Goal: Task Accomplishment & Management: Use online tool/utility

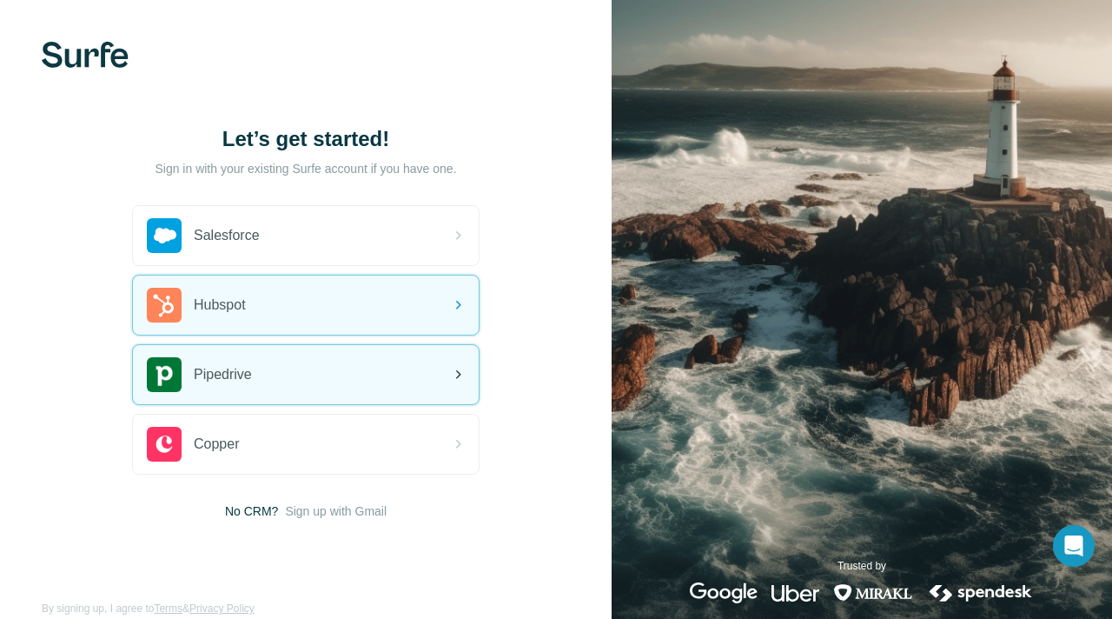
click at [296, 383] on div "Pipedrive" at bounding box center [306, 374] width 346 height 59
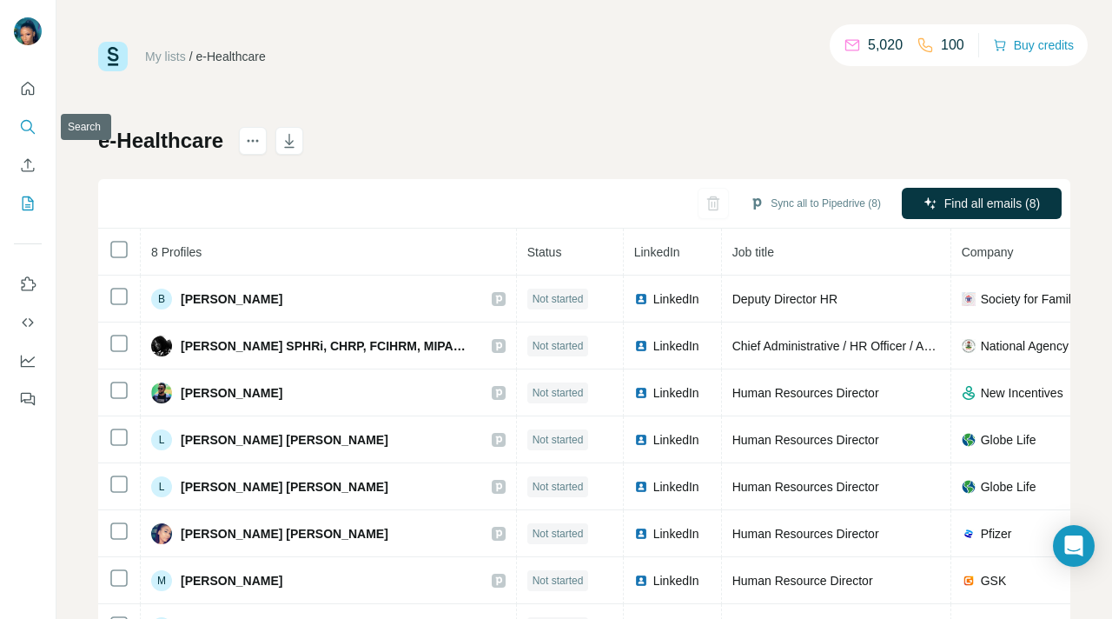
click at [25, 124] on icon "Search" at bounding box center [27, 126] width 17 height 17
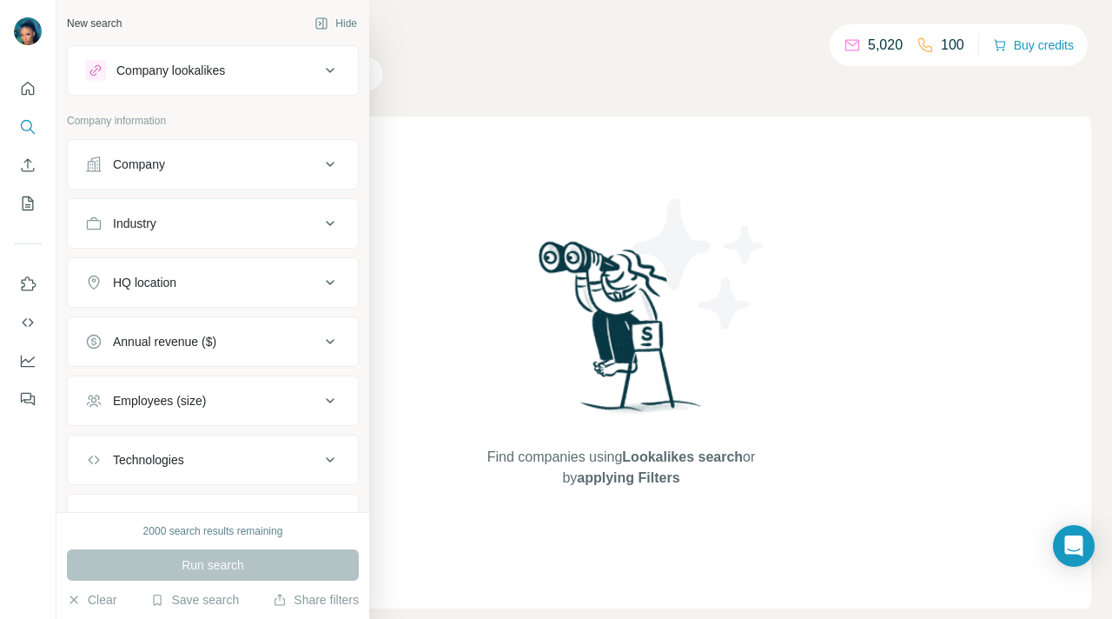
click at [332, 162] on icon at bounding box center [330, 164] width 21 height 21
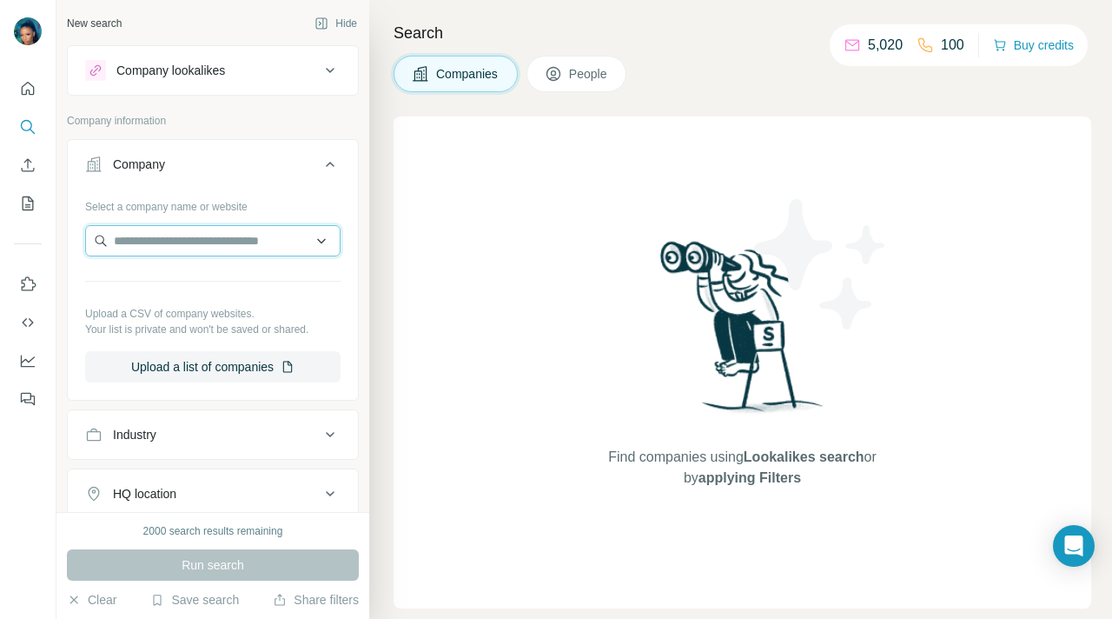
click at [322, 242] on input "text" at bounding box center [212, 240] width 255 height 31
click at [266, 239] on input "text" at bounding box center [212, 240] width 255 height 31
click at [346, 242] on div "Select a company name or website Upload a CSV of company websites. Your list is…" at bounding box center [213, 294] width 290 height 204
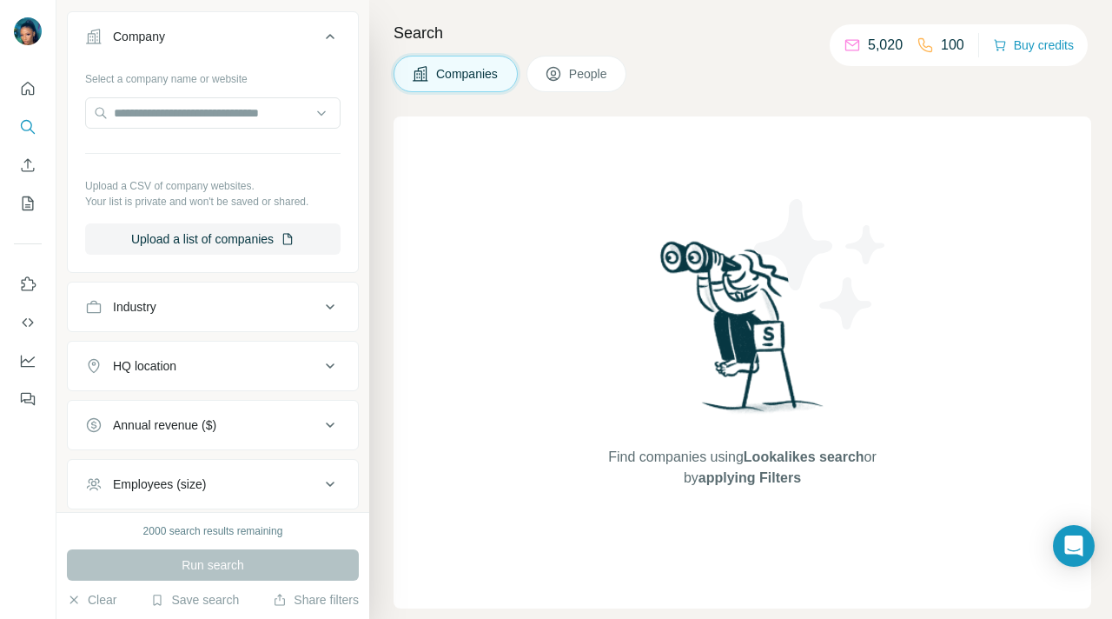
scroll to position [127, 0]
click at [331, 304] on icon at bounding box center [330, 307] width 21 height 21
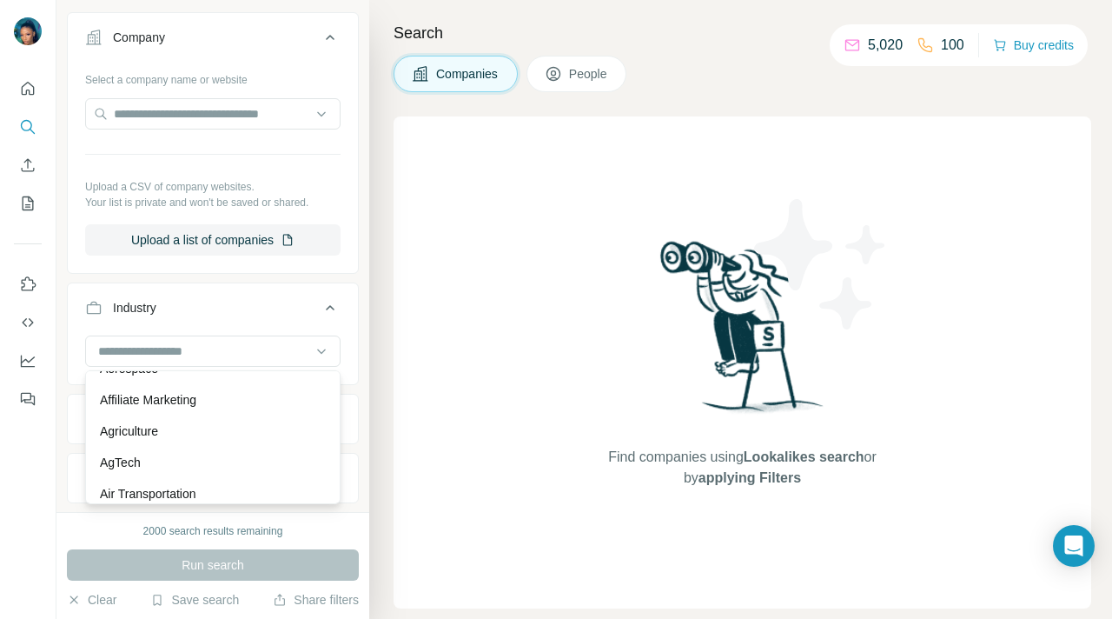
scroll to position [0, 0]
click at [322, 348] on icon at bounding box center [321, 350] width 17 height 17
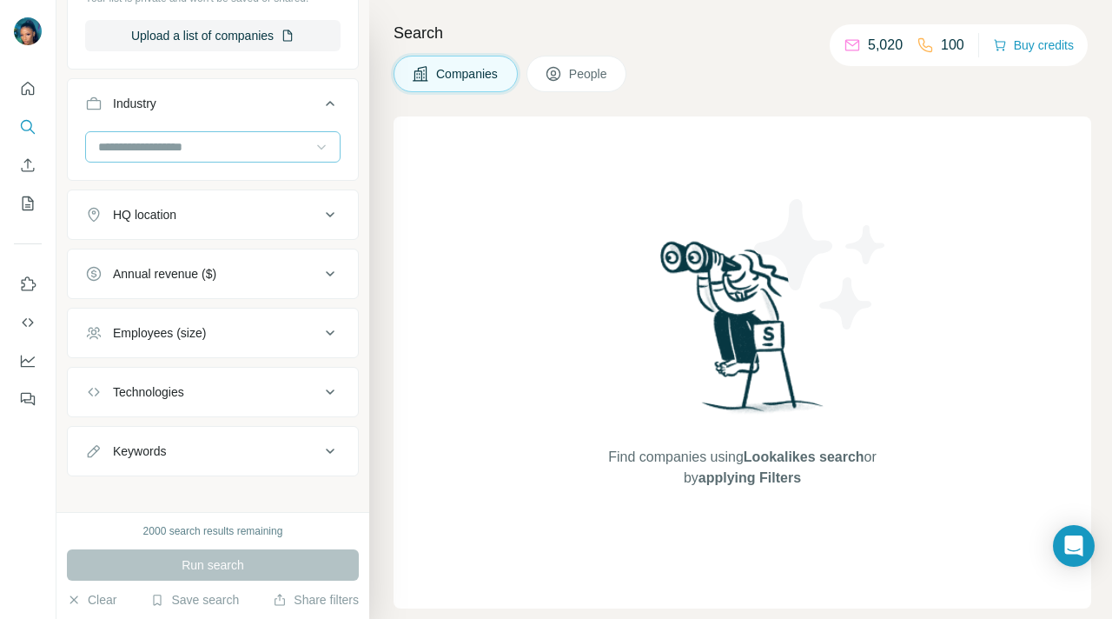
scroll to position [344, 0]
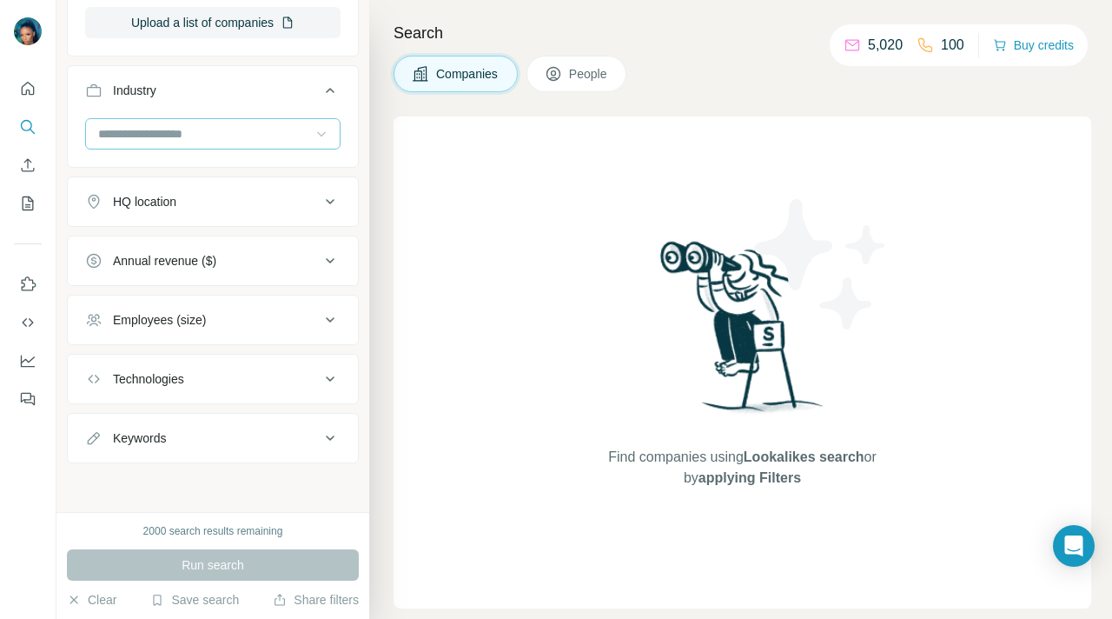
click at [328, 318] on icon at bounding box center [330, 319] width 21 height 21
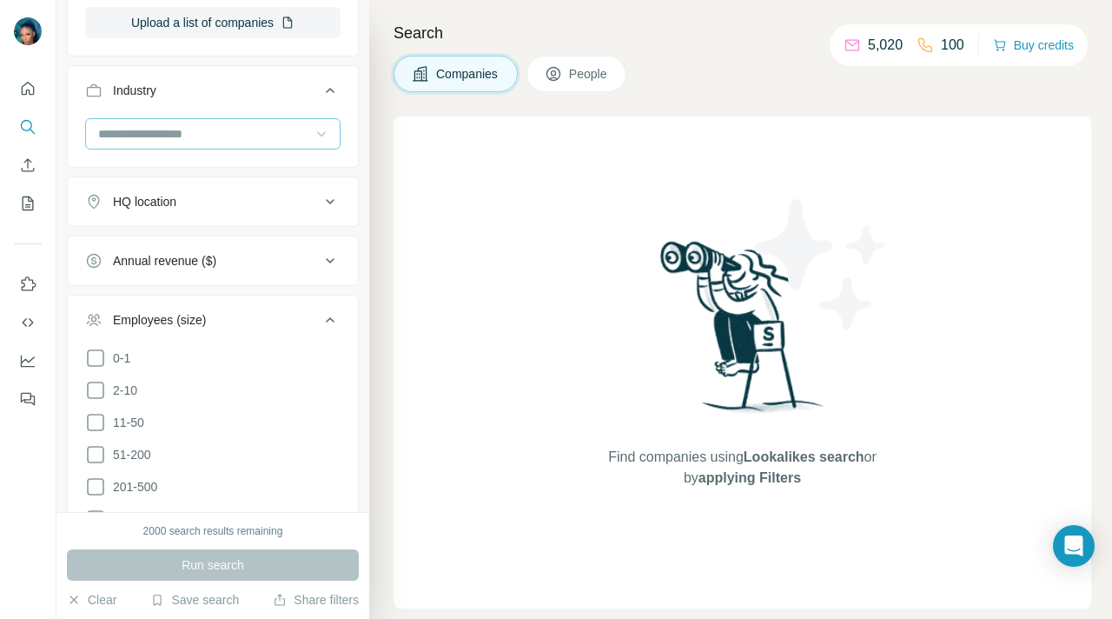
scroll to position [611, 0]
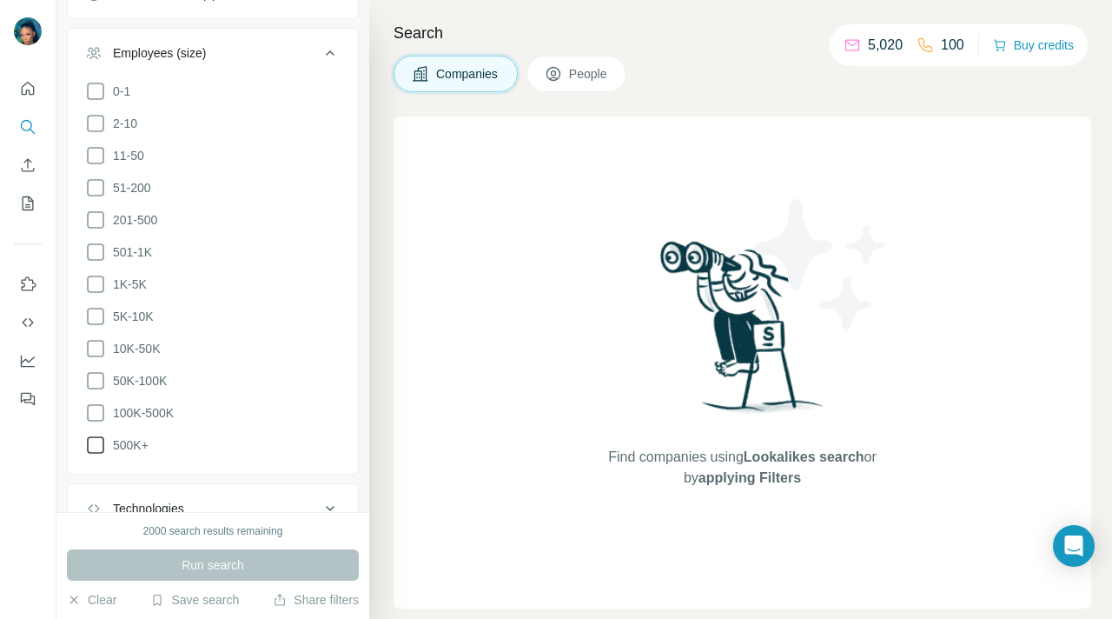
click at [96, 443] on icon at bounding box center [95, 444] width 21 height 21
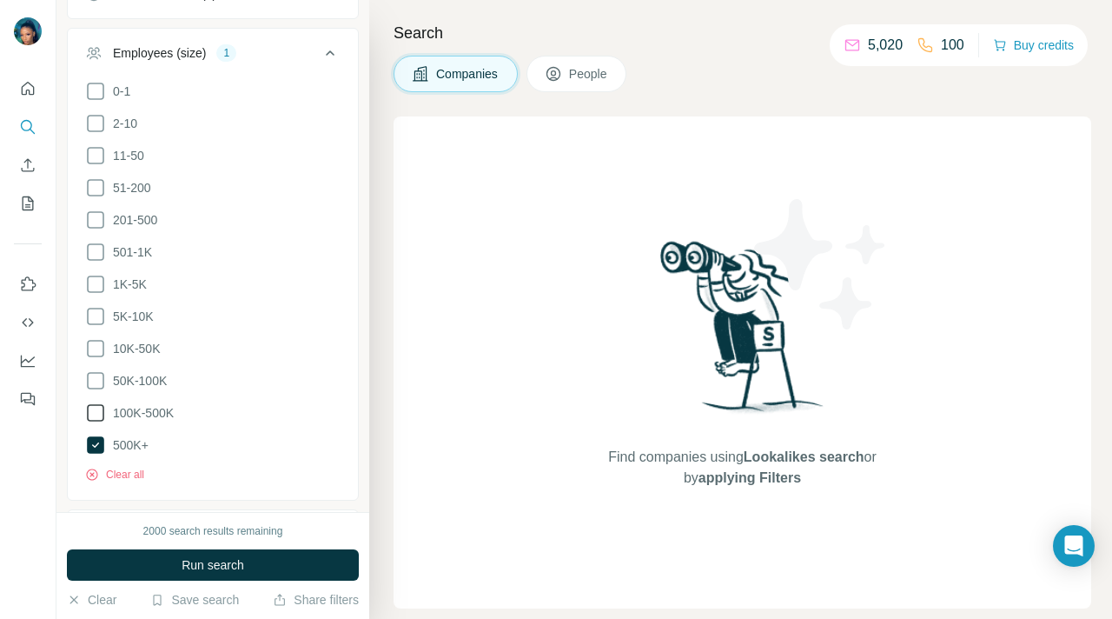
click at [99, 402] on icon at bounding box center [95, 412] width 21 height 21
click at [96, 376] on icon at bounding box center [95, 380] width 21 height 21
click at [99, 343] on icon at bounding box center [95, 348] width 21 height 21
click at [98, 314] on icon at bounding box center [95, 316] width 21 height 21
click at [96, 281] on icon at bounding box center [95, 284] width 21 height 21
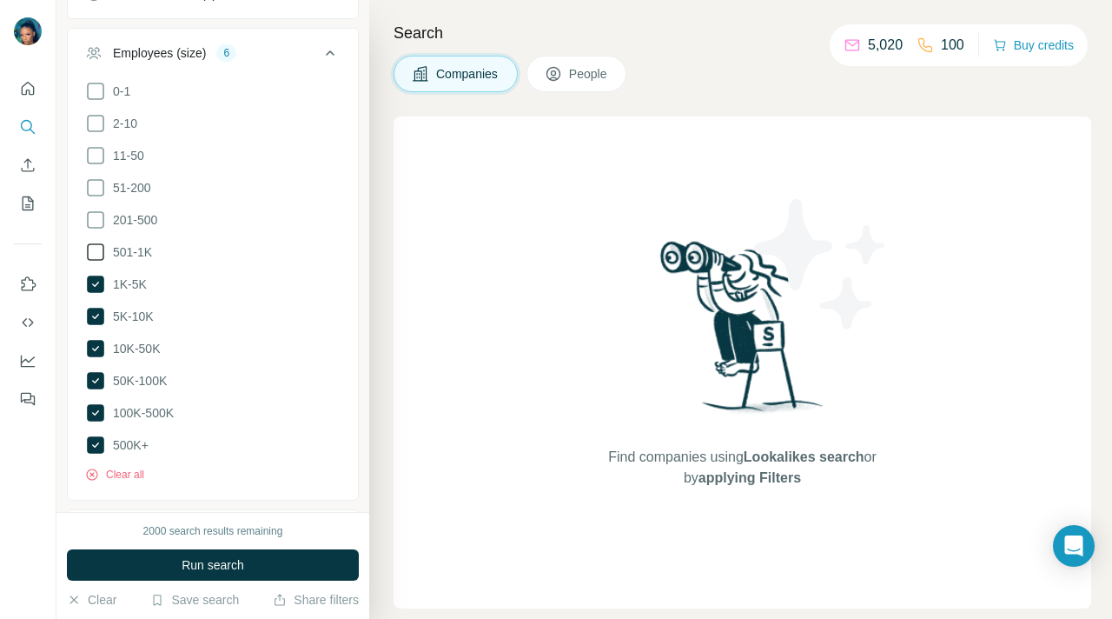
click at [96, 251] on icon at bounding box center [95, 252] width 21 height 21
click at [97, 215] on icon at bounding box center [95, 219] width 21 height 21
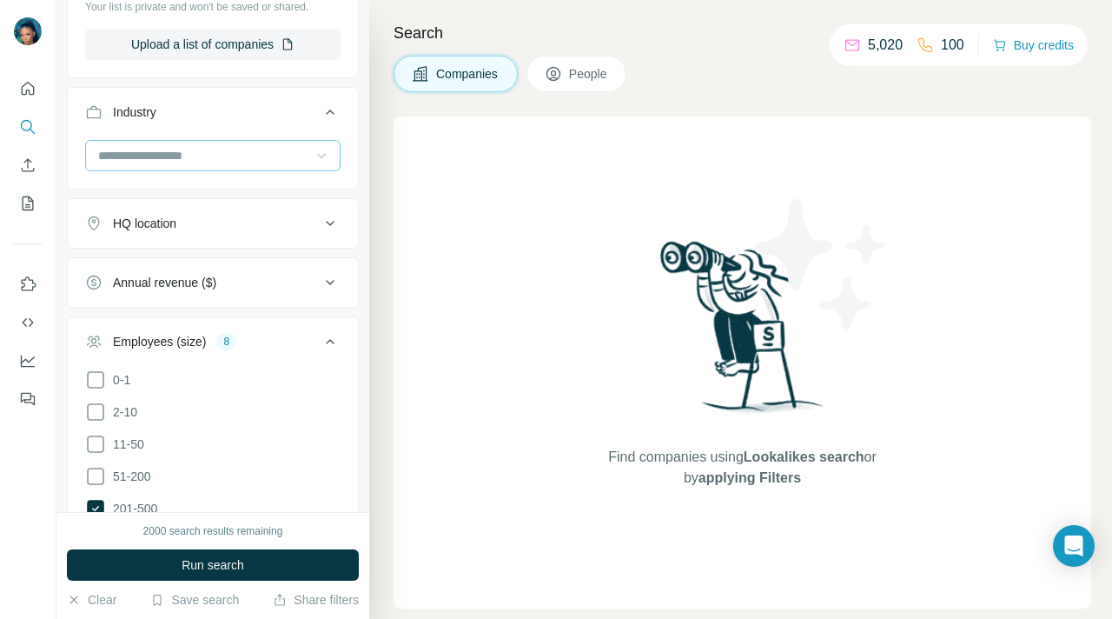
click at [329, 339] on icon at bounding box center [330, 341] width 21 height 21
click at [332, 281] on icon at bounding box center [330, 282] width 9 height 5
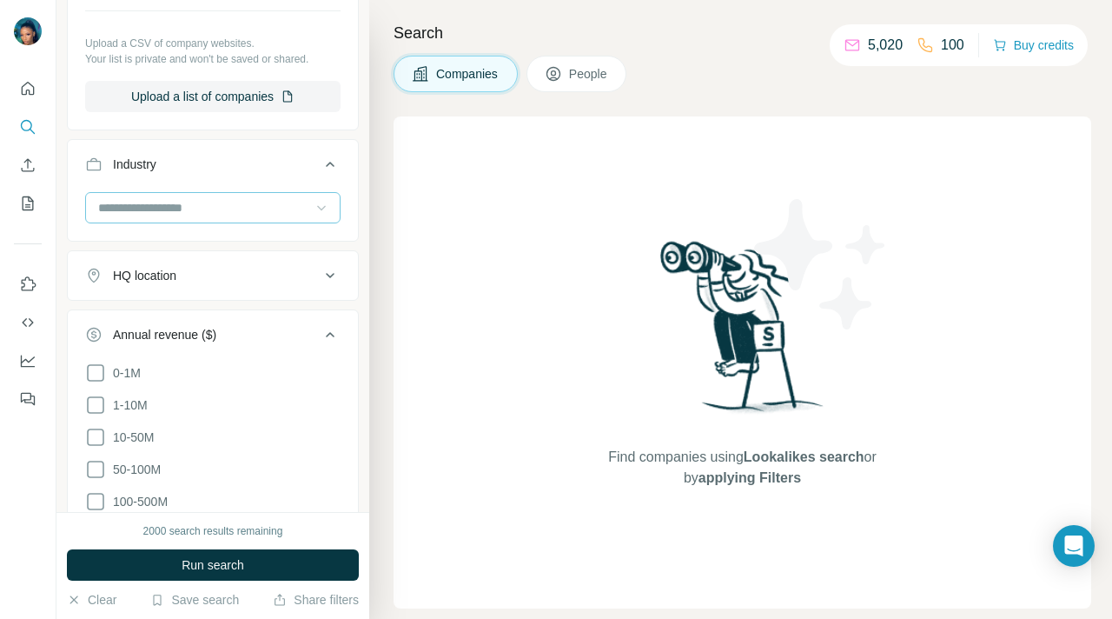
click at [334, 331] on icon at bounding box center [330, 334] width 21 height 21
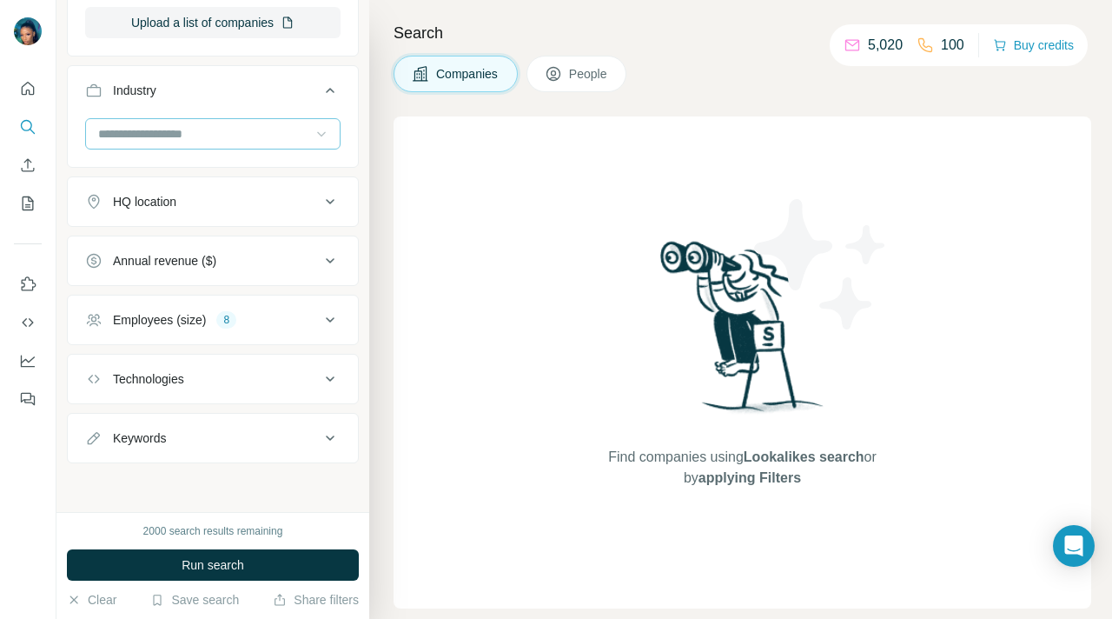
scroll to position [342, 0]
click at [328, 380] on icon at bounding box center [330, 380] width 9 height 5
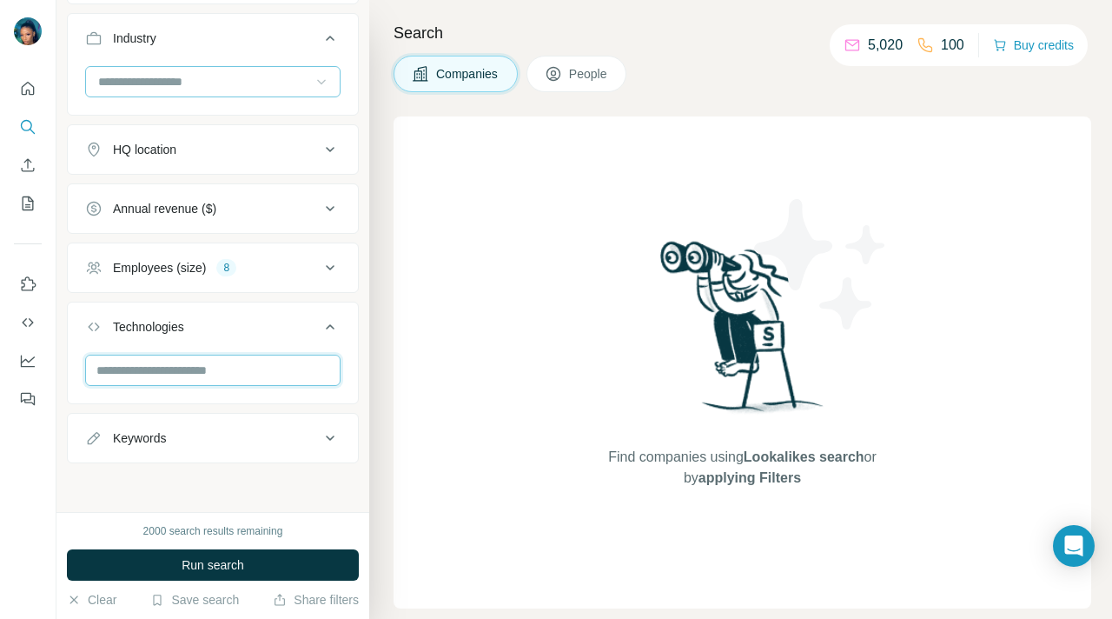
click at [248, 370] on input "text" at bounding box center [212, 369] width 255 height 31
click at [329, 327] on icon at bounding box center [330, 326] width 21 height 21
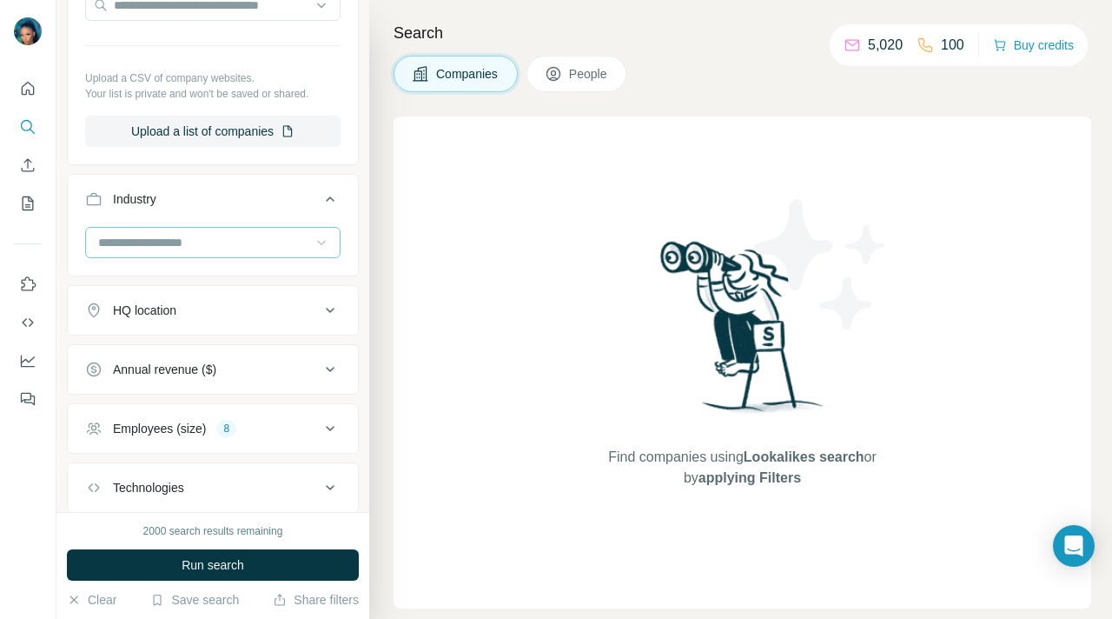
scroll to position [243, 0]
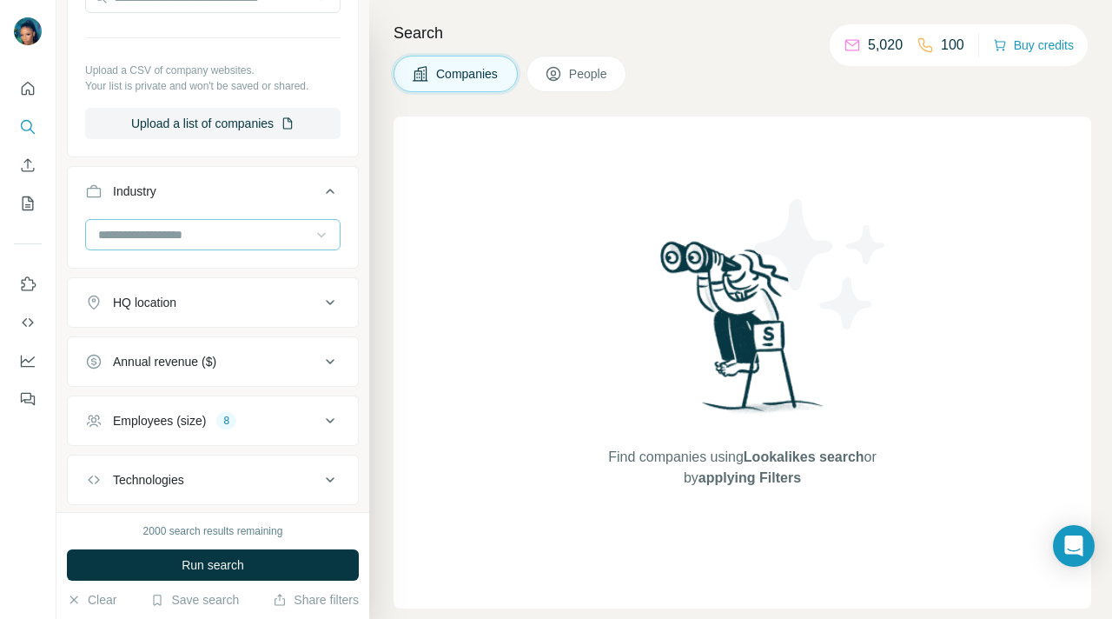
click at [327, 232] on icon at bounding box center [321, 234] width 17 height 17
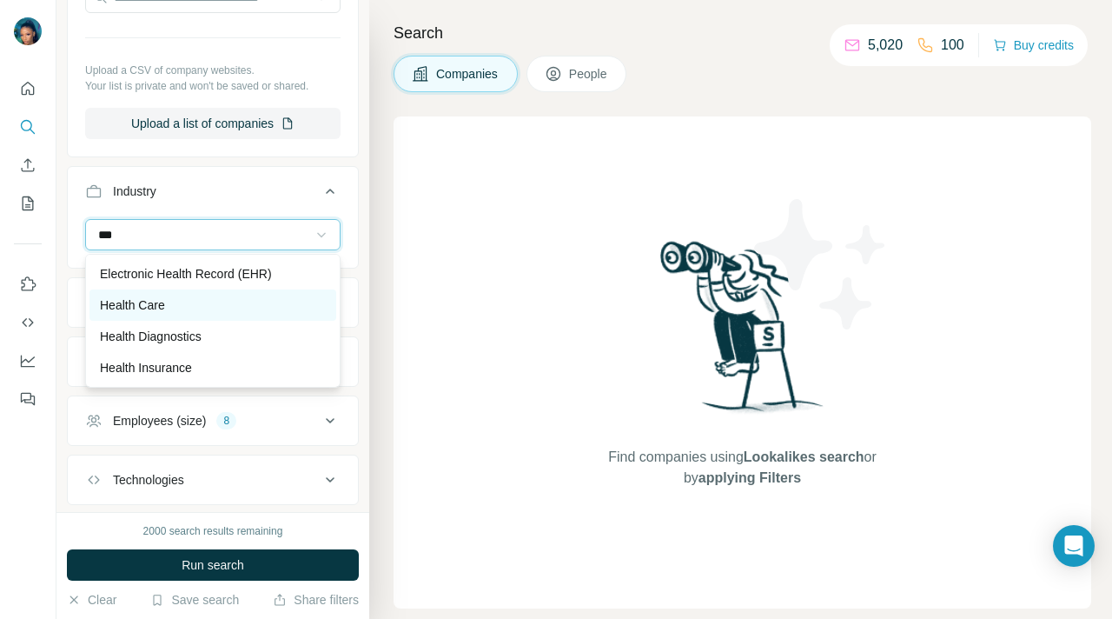
type input "***"
click at [184, 306] on div "Health Care" at bounding box center [213, 304] width 226 height 17
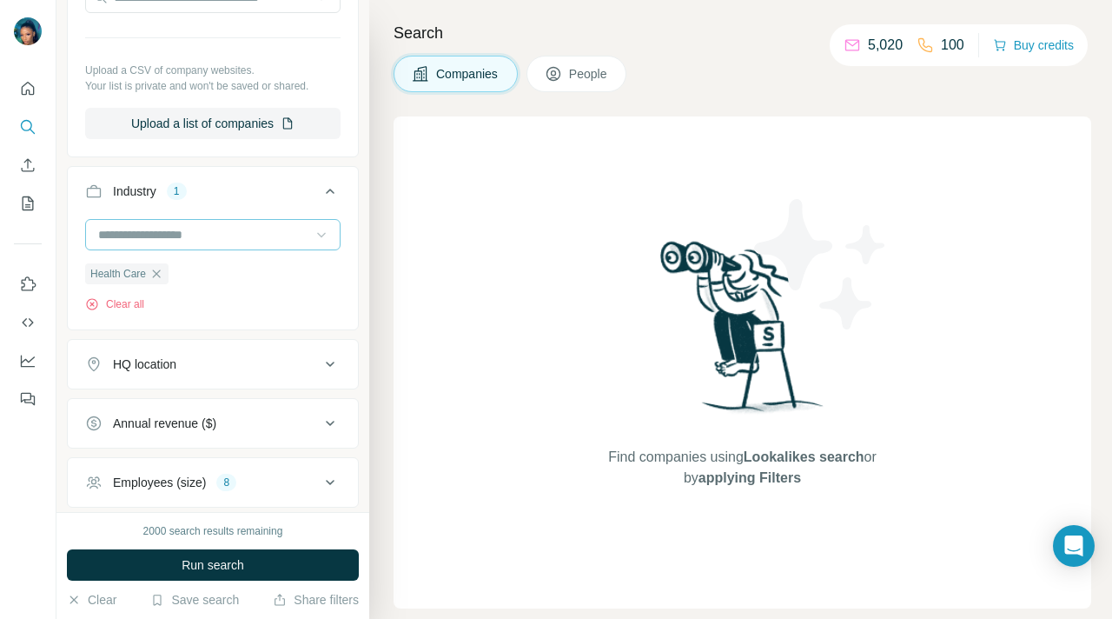
click at [190, 234] on input at bounding box center [203, 234] width 215 height 19
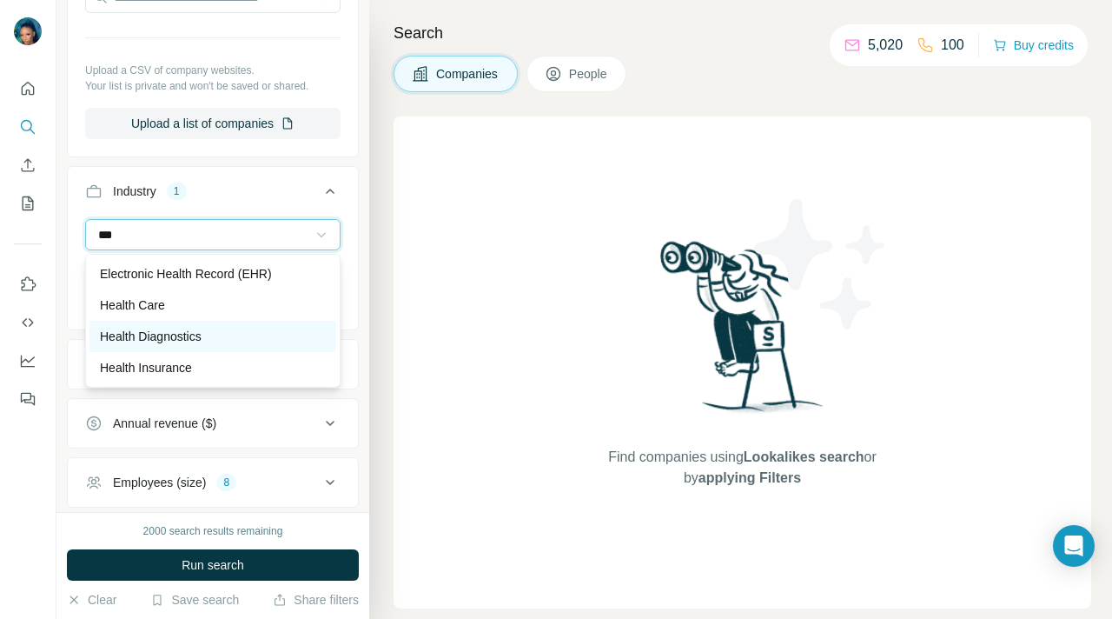
type input "***"
click at [182, 337] on p "Health Diagnostics" at bounding box center [151, 336] width 102 height 17
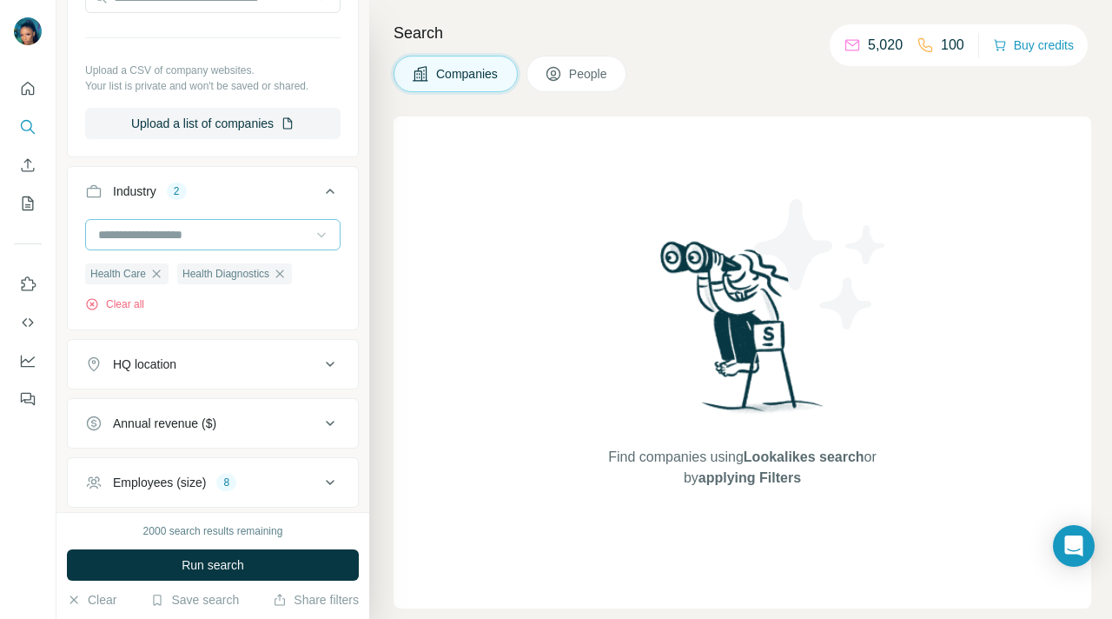
click at [203, 240] on input at bounding box center [203, 234] width 215 height 19
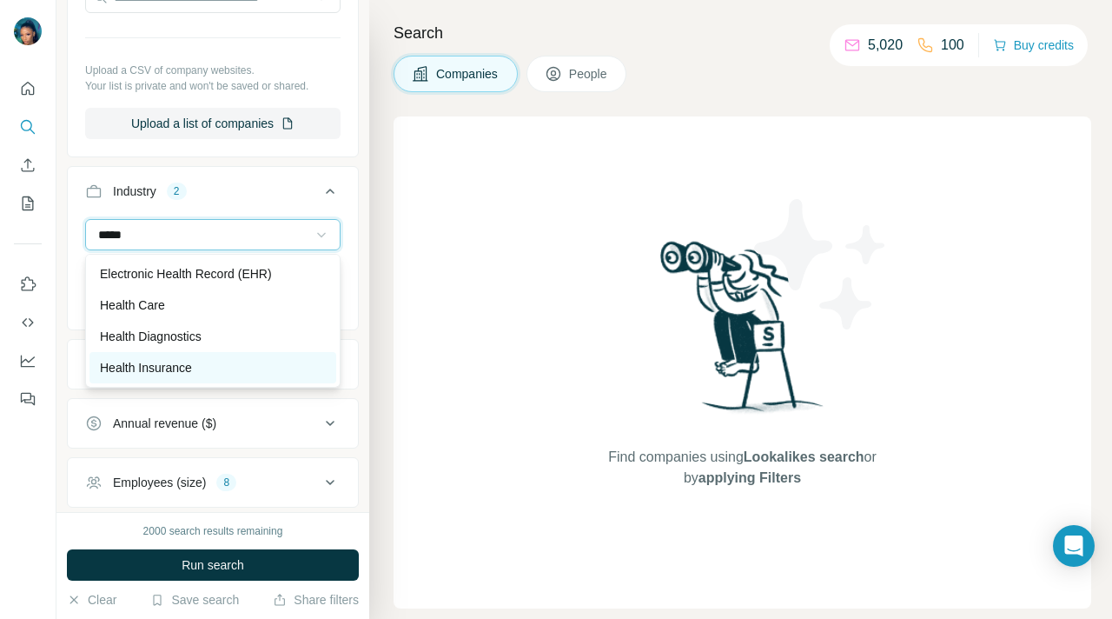
type input "*****"
click at [189, 367] on p "Health Insurance" at bounding box center [146, 367] width 92 height 17
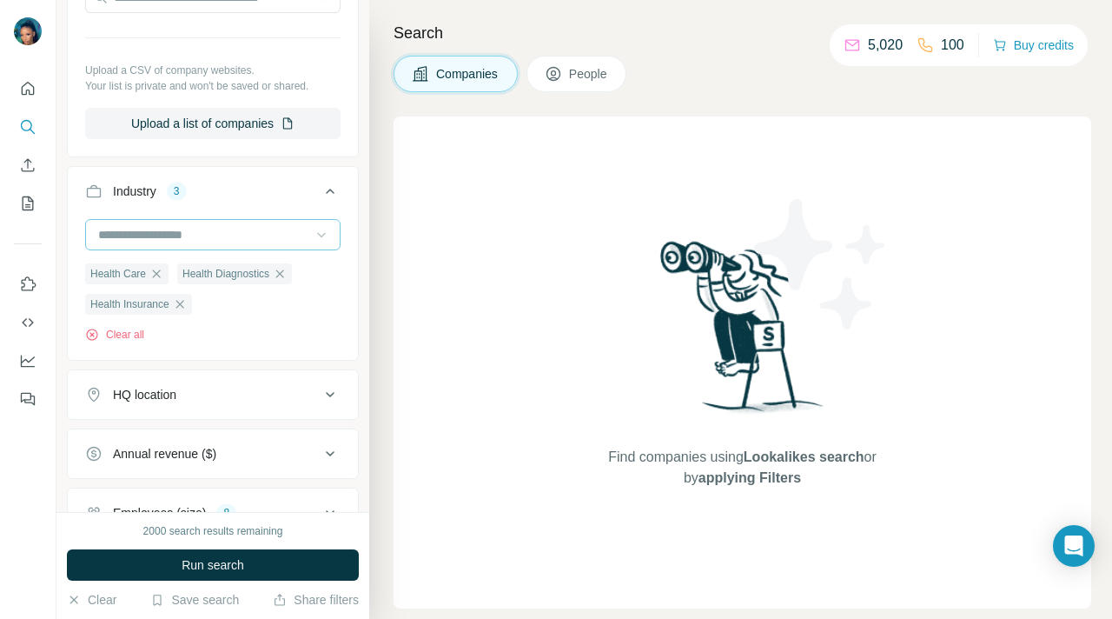
click at [195, 233] on input at bounding box center [203, 234] width 215 height 19
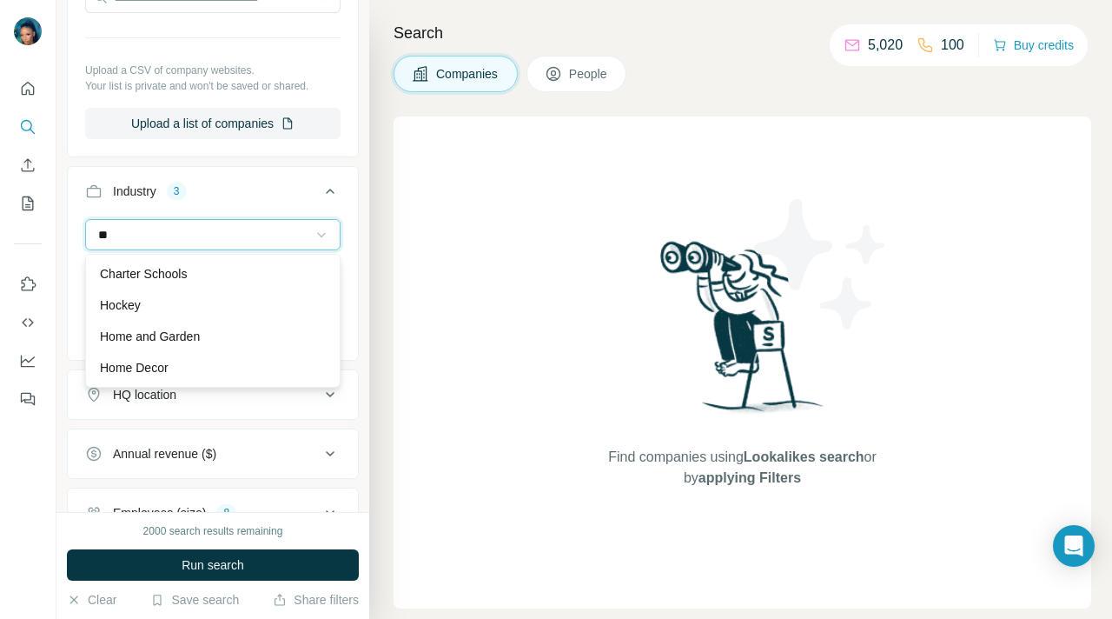
type input "*"
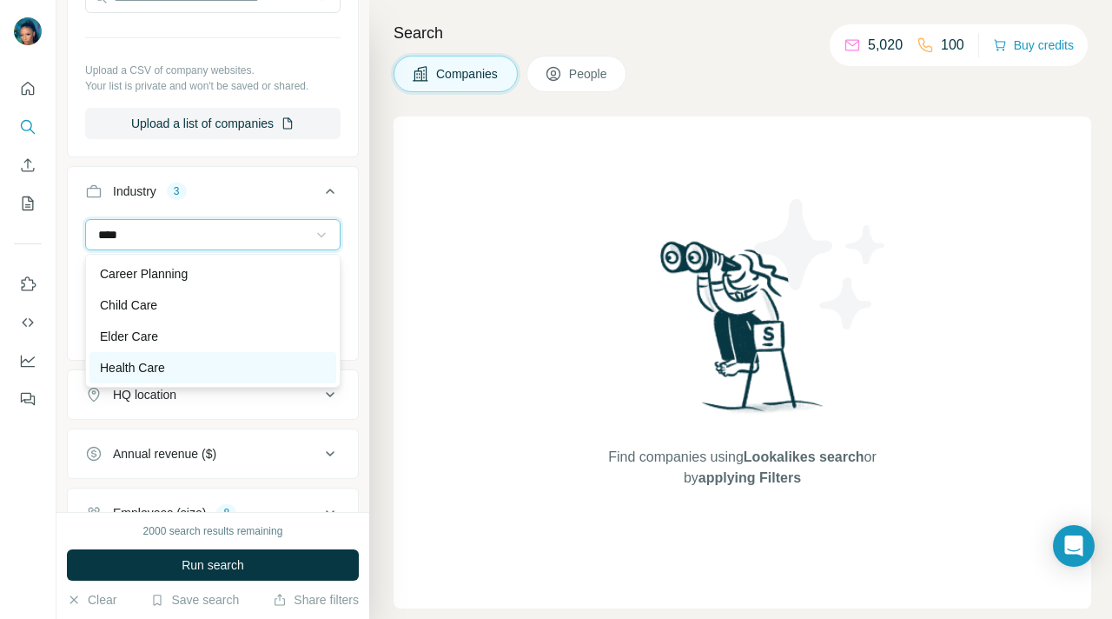
type input "****"
click at [174, 372] on div "Health Care" at bounding box center [213, 367] width 226 height 17
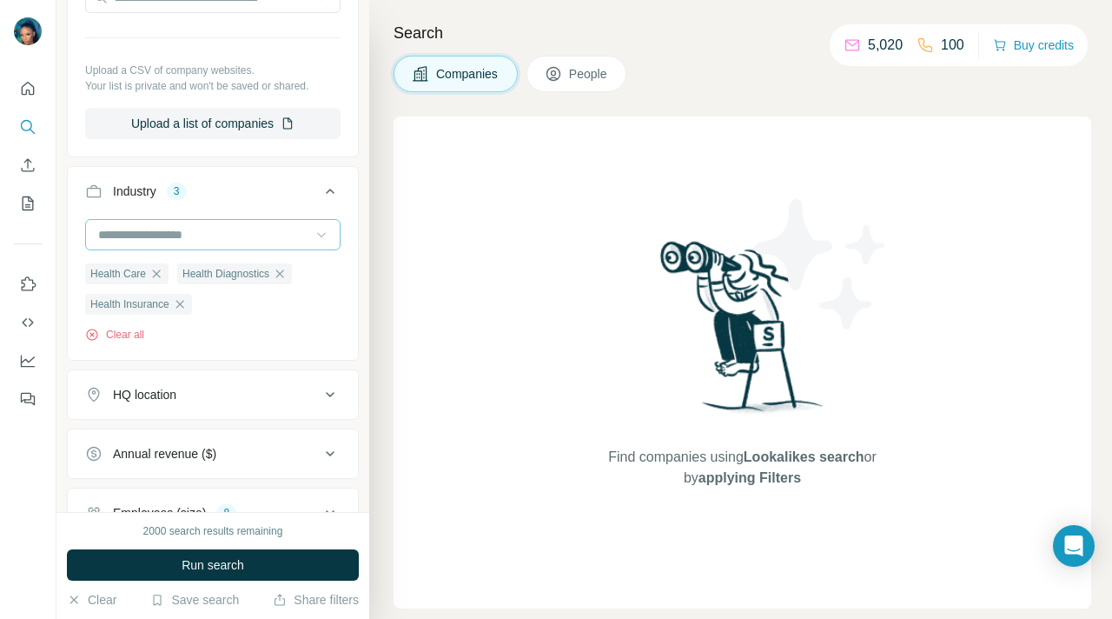
click at [229, 236] on input at bounding box center [203, 234] width 215 height 19
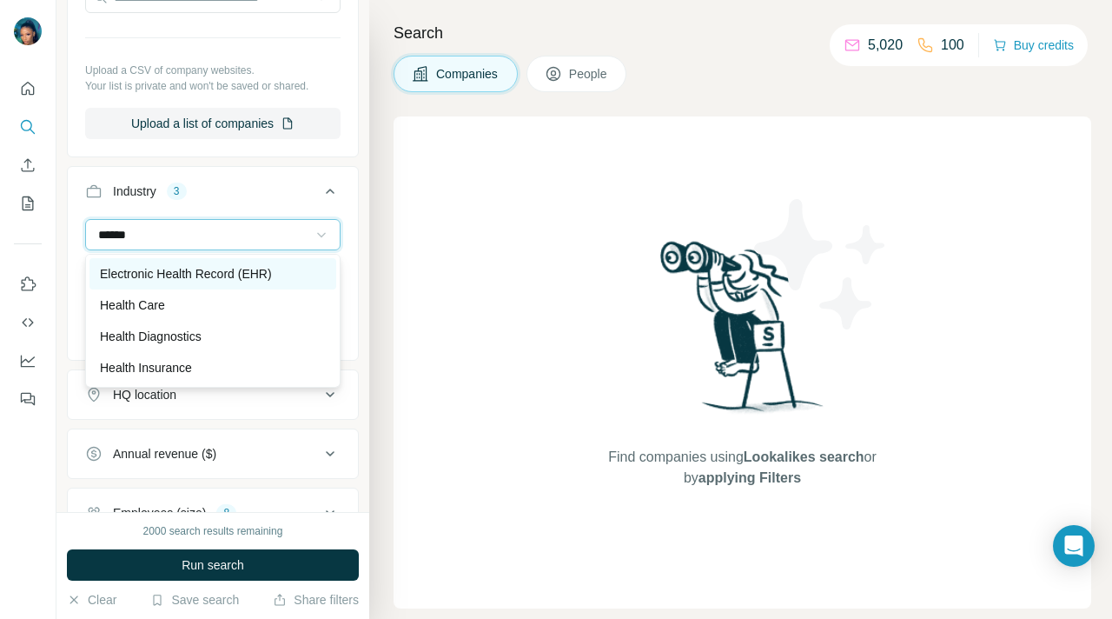
type input "******"
click at [235, 276] on p "Electronic Health Record (EHR)" at bounding box center [186, 273] width 172 height 17
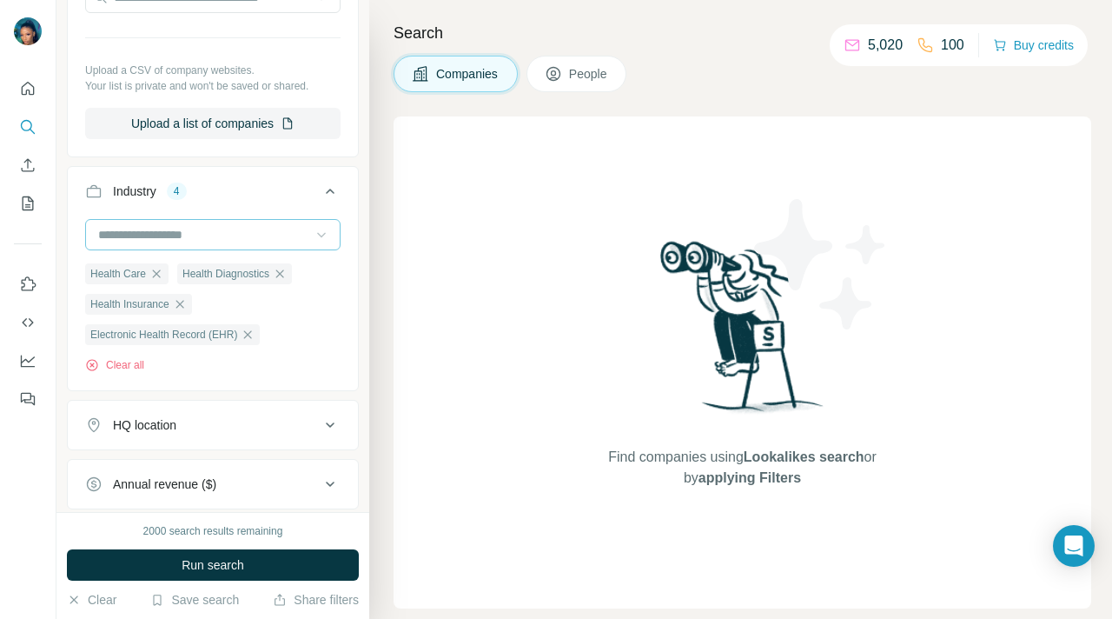
click at [214, 232] on input at bounding box center [203, 234] width 215 height 19
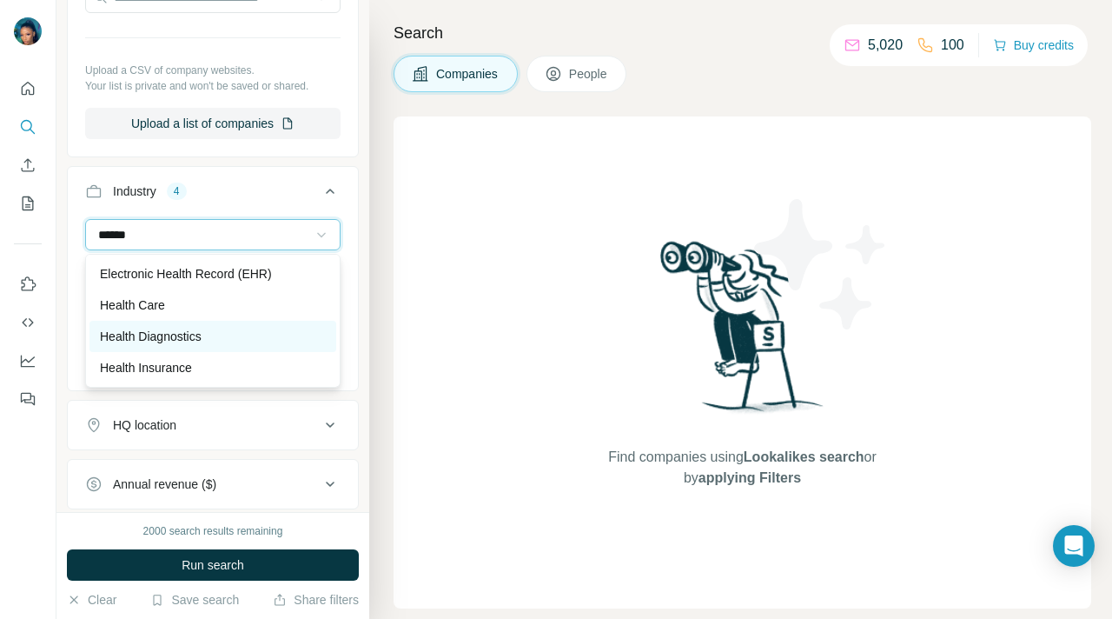
type input "******"
click at [189, 341] on p "Health Diagnostics" at bounding box center [151, 336] width 102 height 17
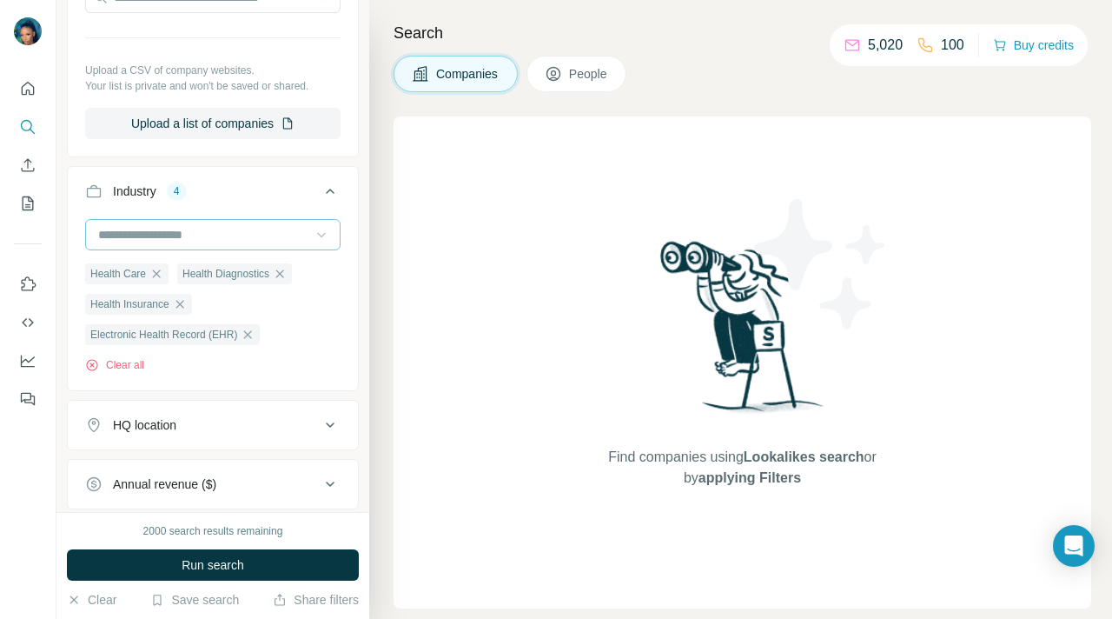
click at [224, 231] on input at bounding box center [203, 234] width 215 height 19
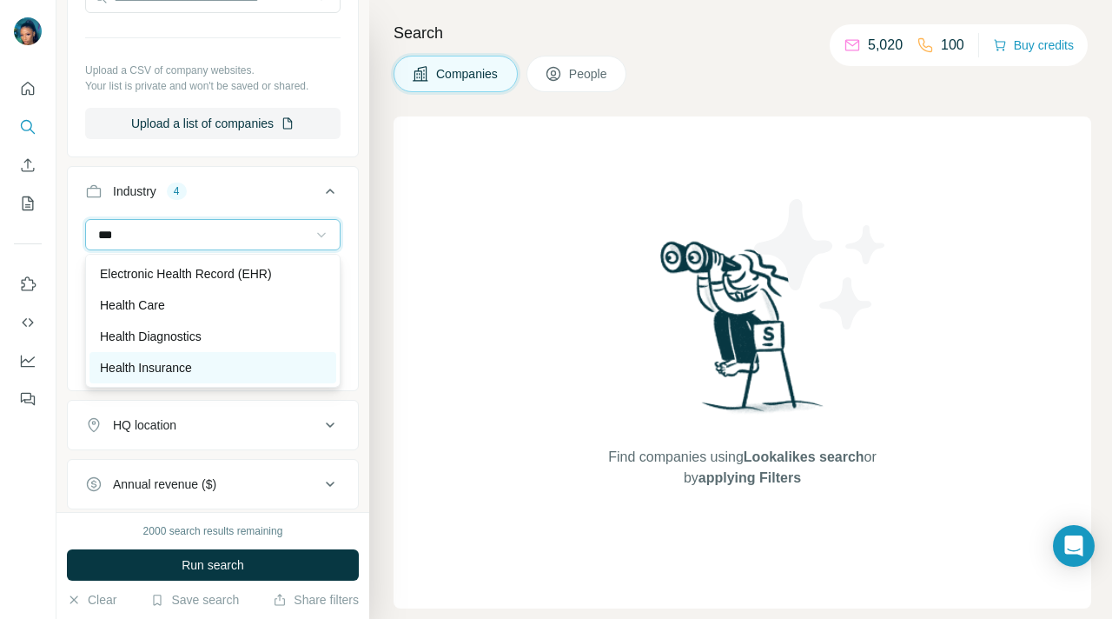
type input "***"
click at [210, 377] on div "Health Insurance" at bounding box center [212, 367] width 247 height 31
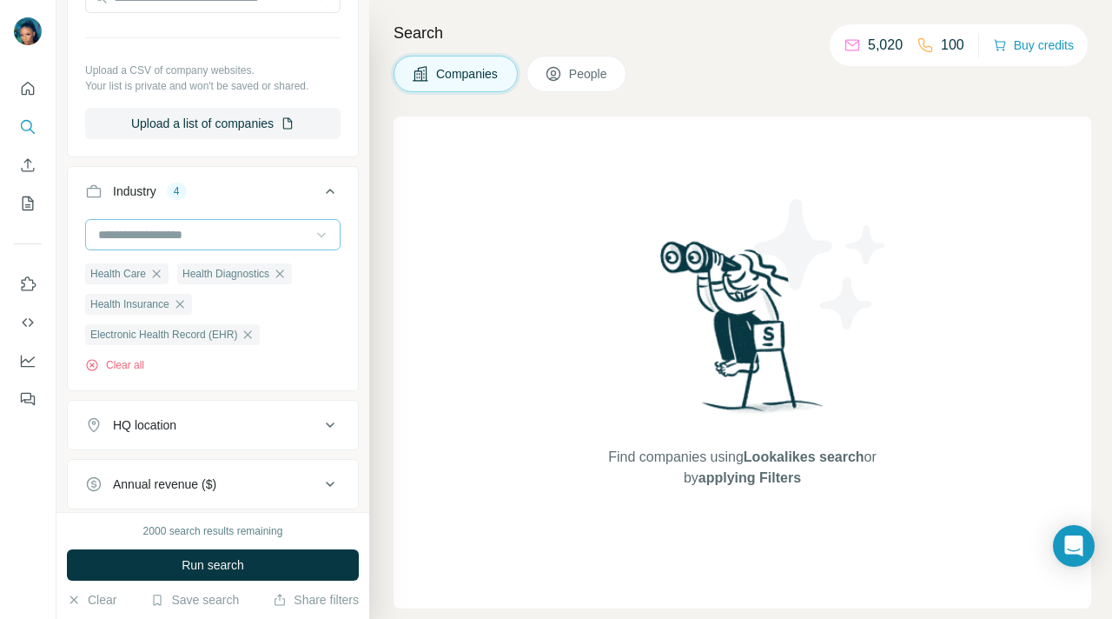
click at [234, 233] on input at bounding box center [203, 234] width 215 height 19
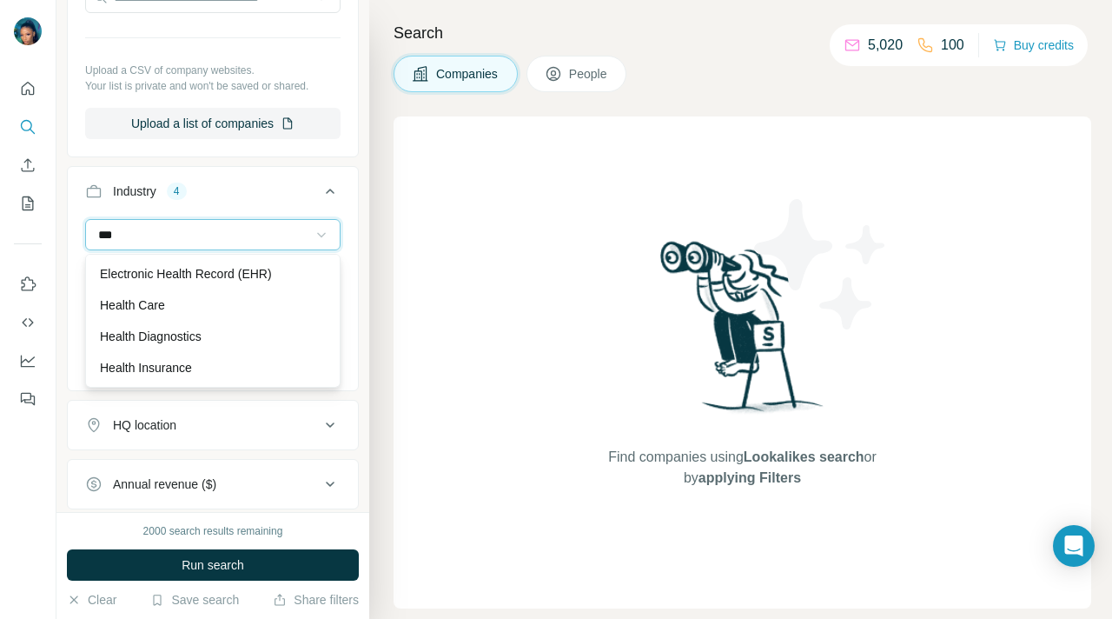
type input "****"
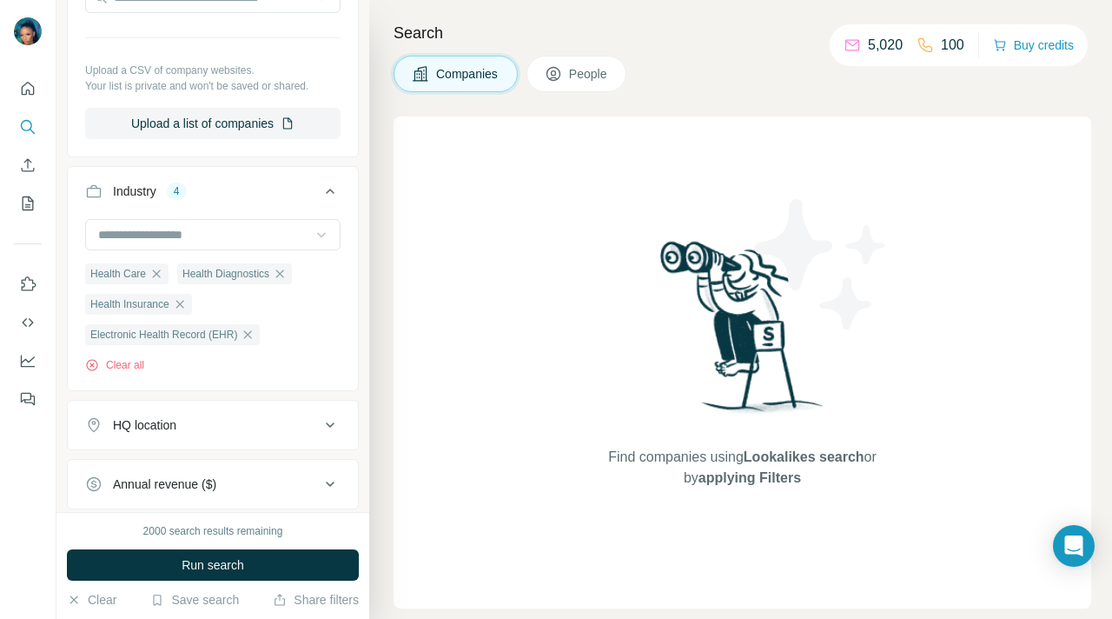
click at [256, 200] on button "Industry 4" at bounding box center [213, 194] width 290 height 49
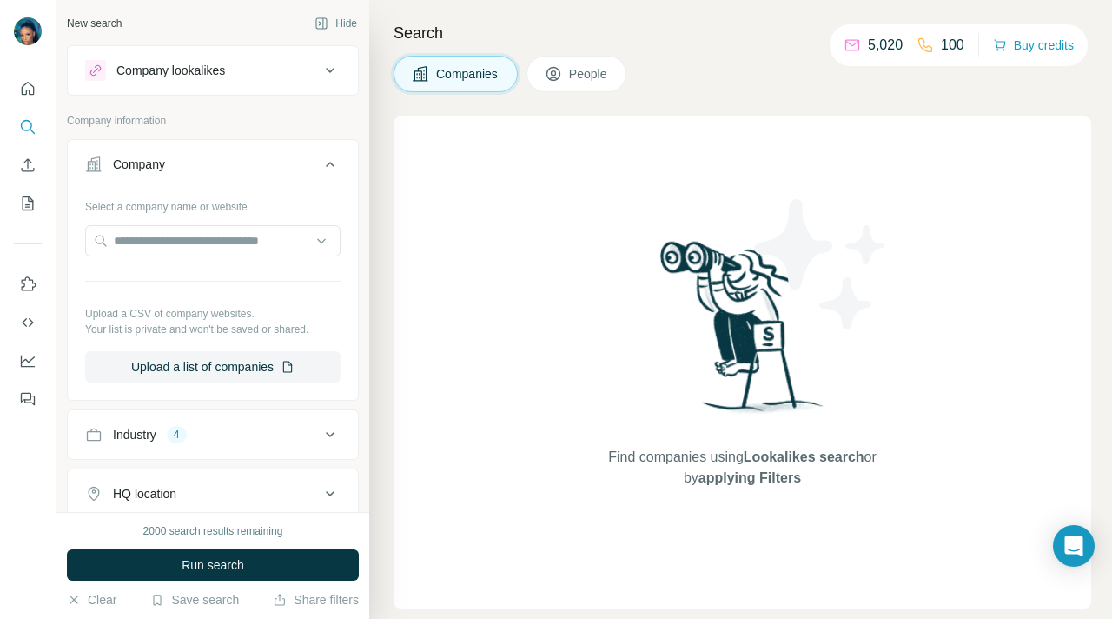
click at [333, 160] on icon at bounding box center [330, 164] width 21 height 21
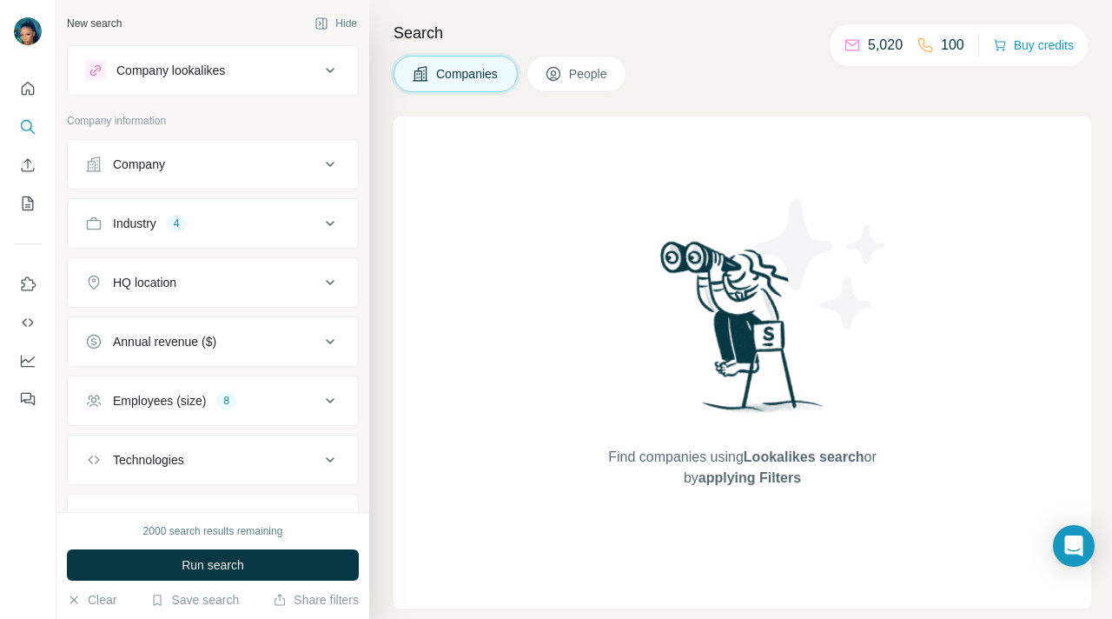
click at [579, 74] on span "People" at bounding box center [589, 73] width 40 height 17
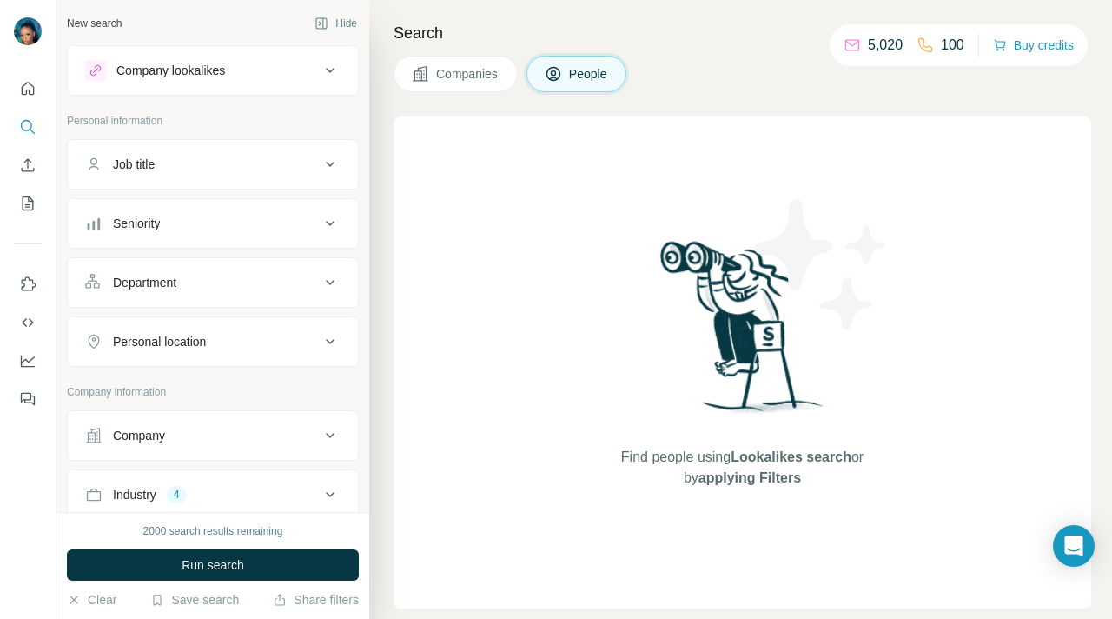
click at [325, 159] on icon at bounding box center [330, 164] width 21 height 21
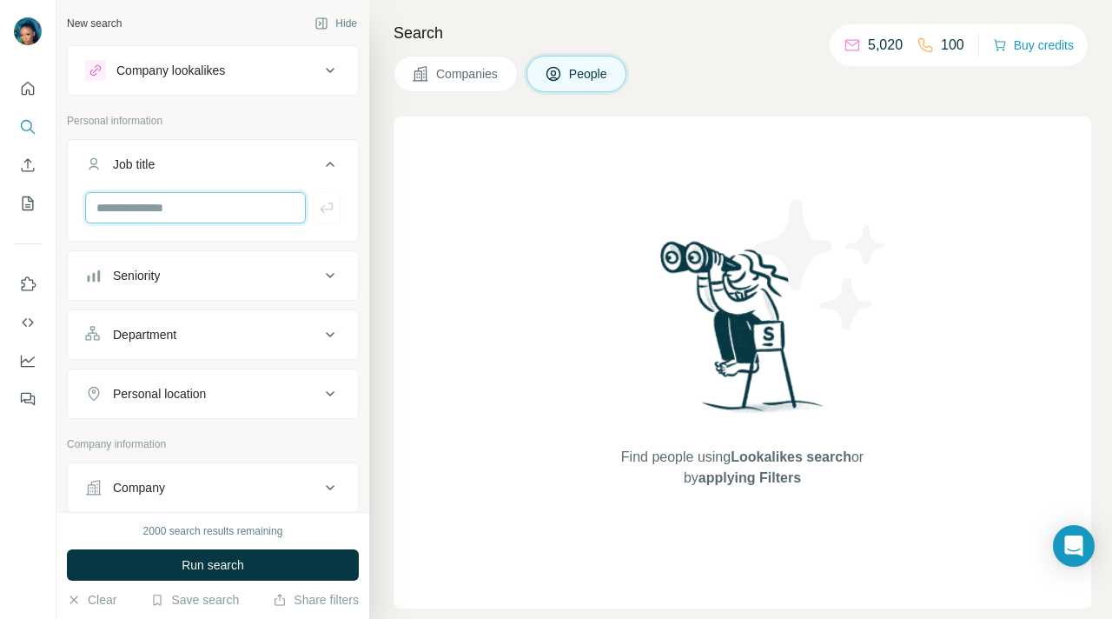
click at [269, 209] on input "text" at bounding box center [195, 207] width 221 height 31
type input "*"
click at [328, 171] on icon at bounding box center [330, 164] width 21 height 21
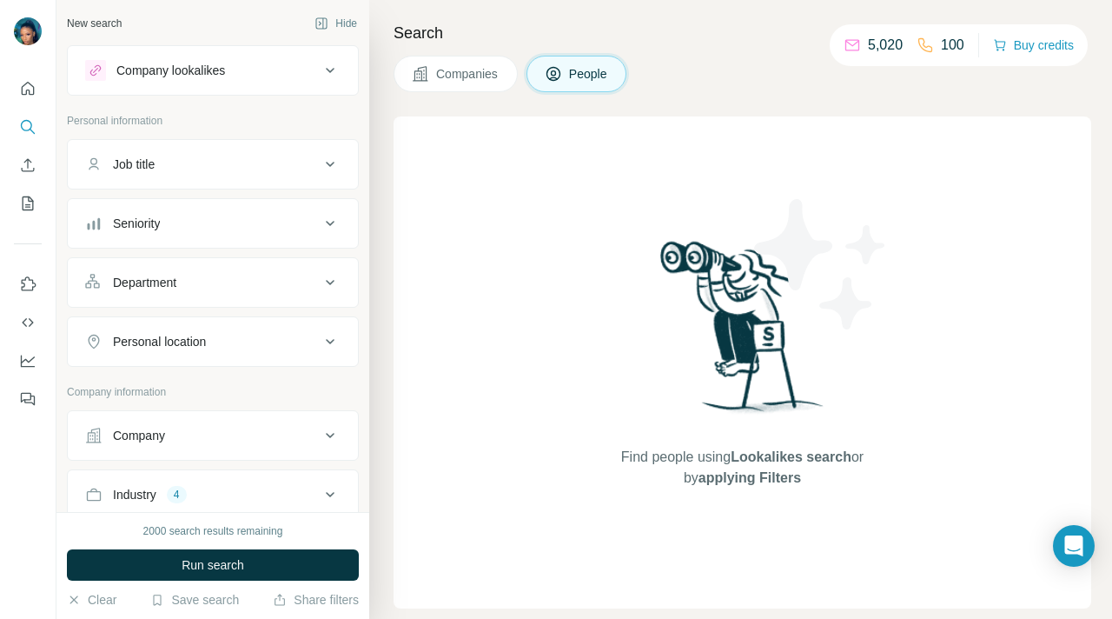
click at [329, 222] on icon at bounding box center [330, 223] width 21 height 21
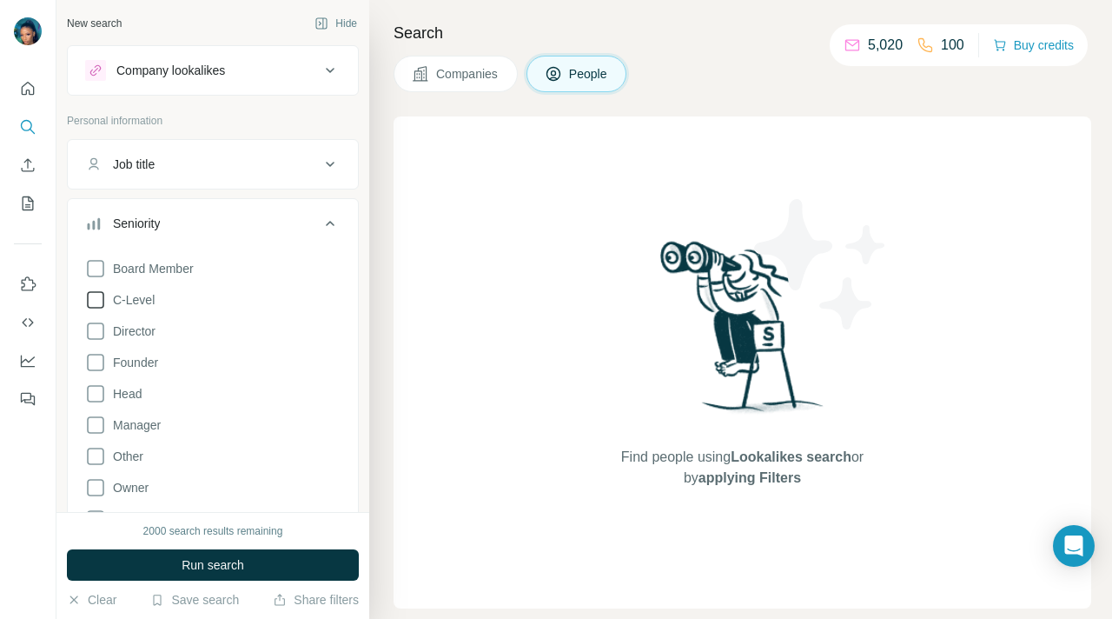
click at [103, 300] on icon at bounding box center [95, 299] width 21 height 21
click at [96, 268] on icon at bounding box center [95, 268] width 21 height 21
click at [96, 329] on icon at bounding box center [95, 331] width 21 height 21
click at [96, 357] on icon at bounding box center [95, 362] width 21 height 21
click at [333, 222] on icon at bounding box center [330, 223] width 21 height 21
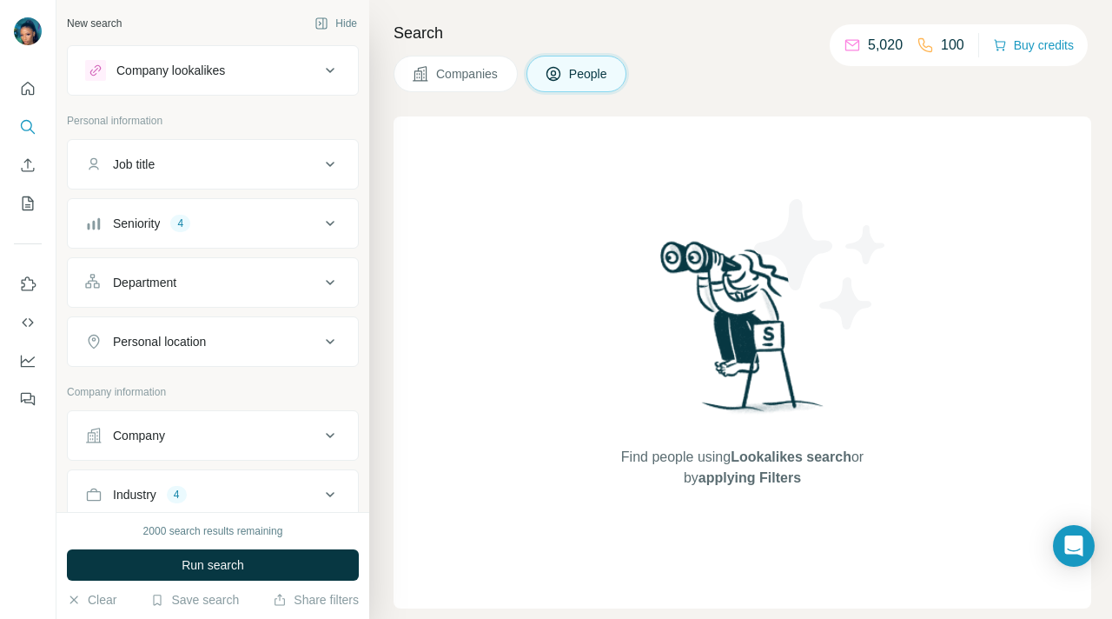
click at [327, 280] on icon at bounding box center [330, 282] width 21 height 21
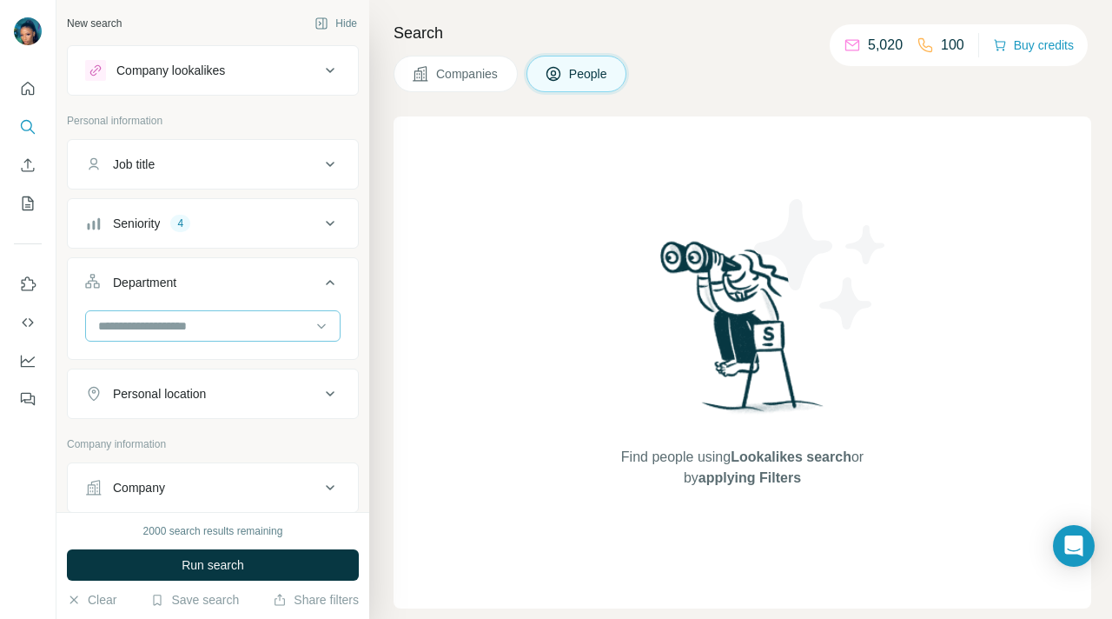
click at [215, 328] on input at bounding box center [203, 325] width 215 height 19
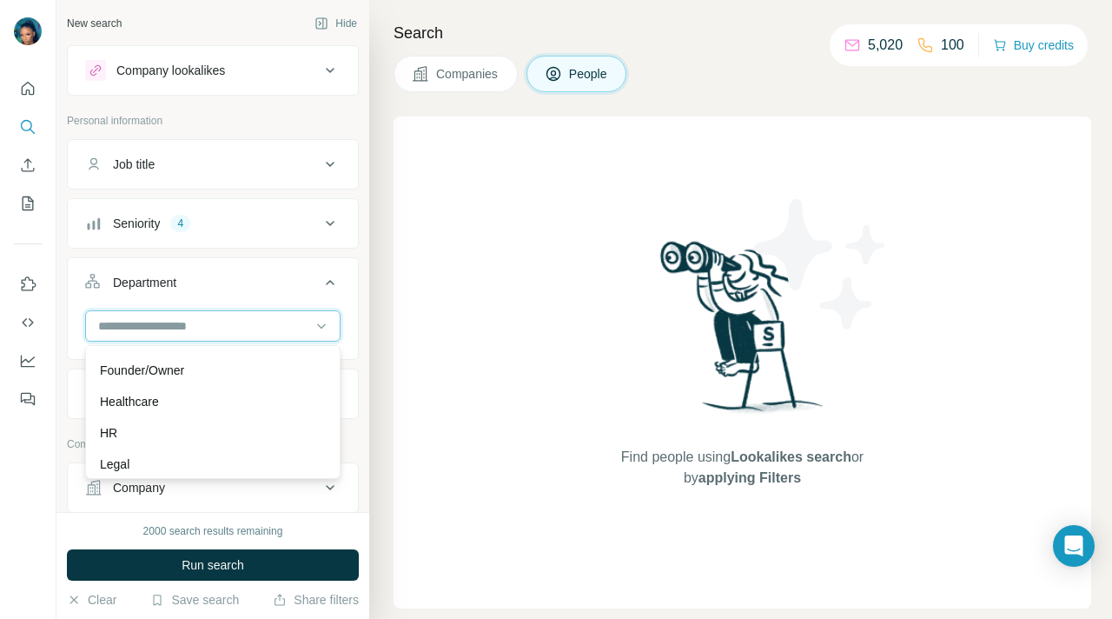
scroll to position [216, 0]
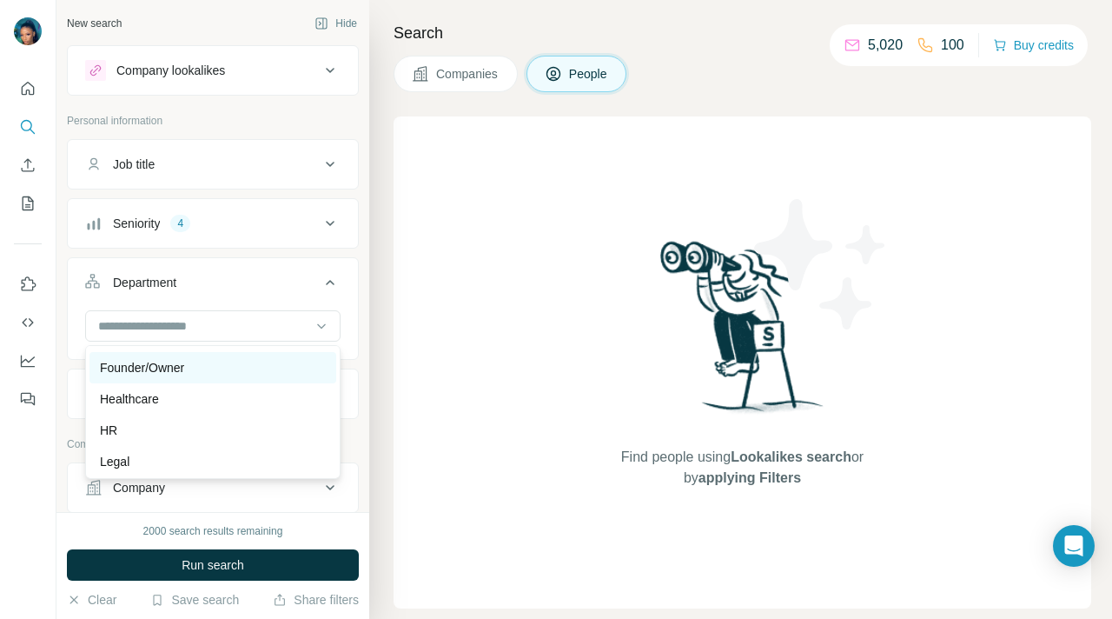
click at [182, 367] on p "Founder/Owner" at bounding box center [142, 367] width 84 height 17
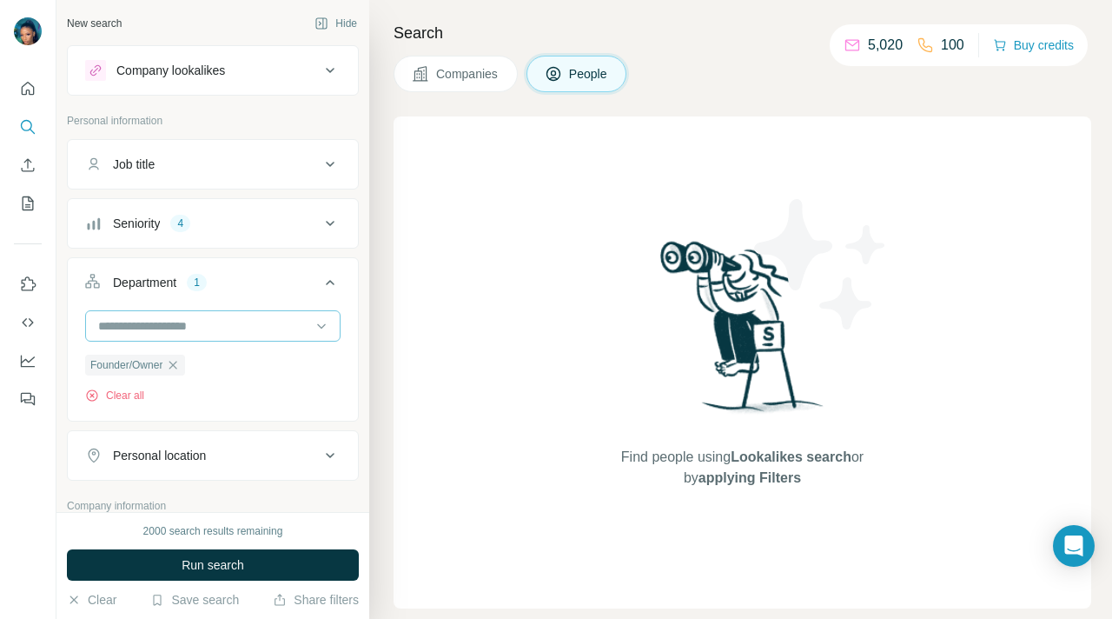
click at [237, 329] on input at bounding box center [203, 325] width 215 height 19
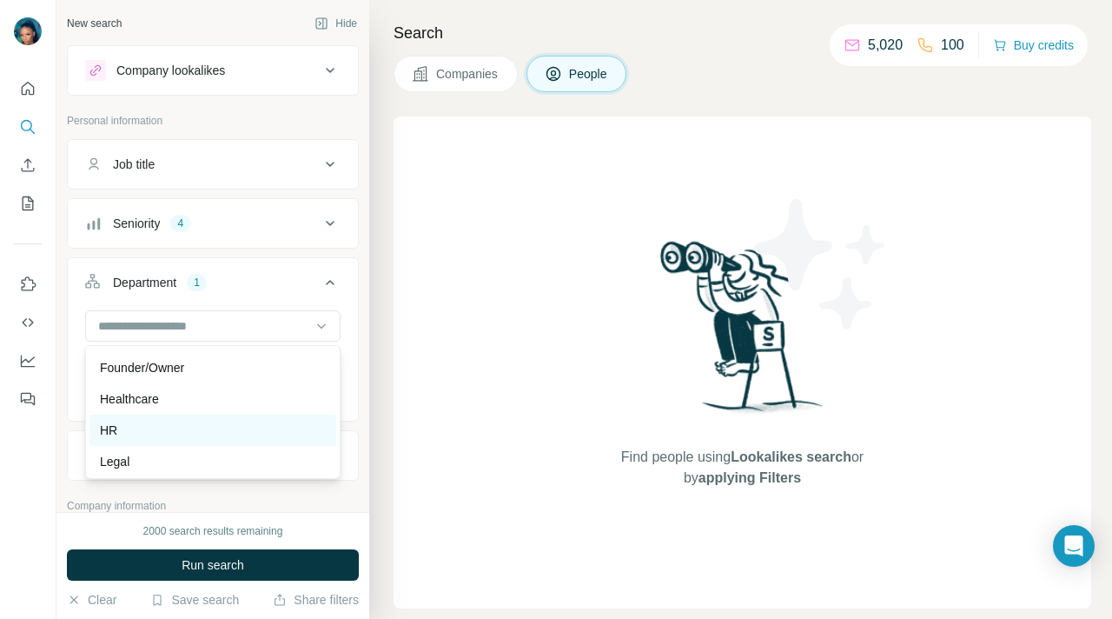
click at [145, 438] on div "HR" at bounding box center [213, 429] width 226 height 17
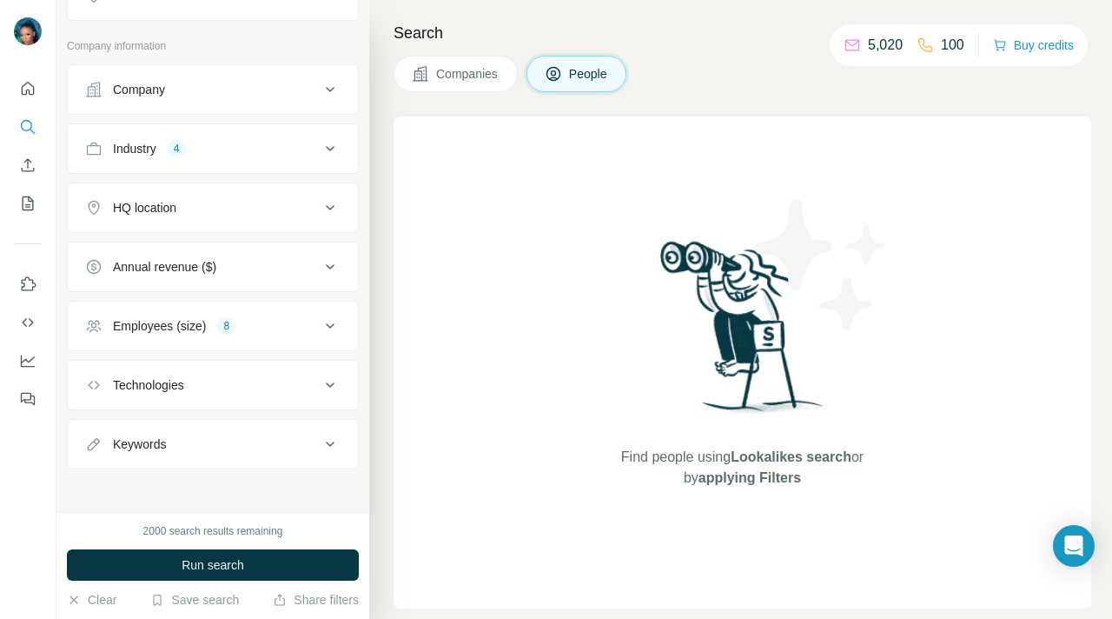
scroll to position [461, 0]
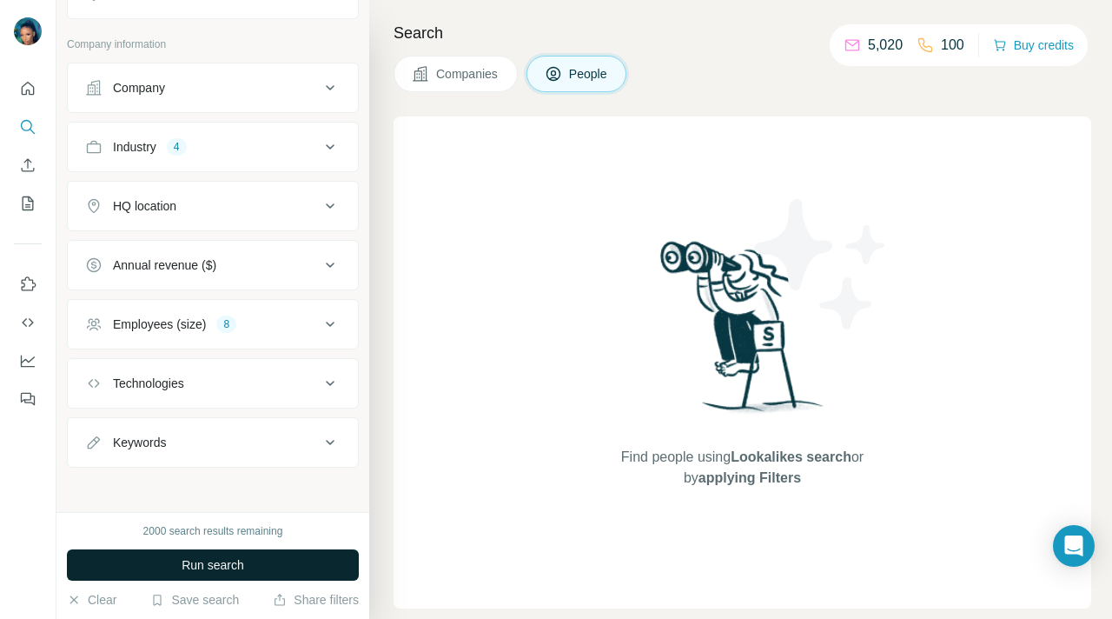
click at [225, 565] on span "Run search" at bounding box center [213, 564] width 63 height 17
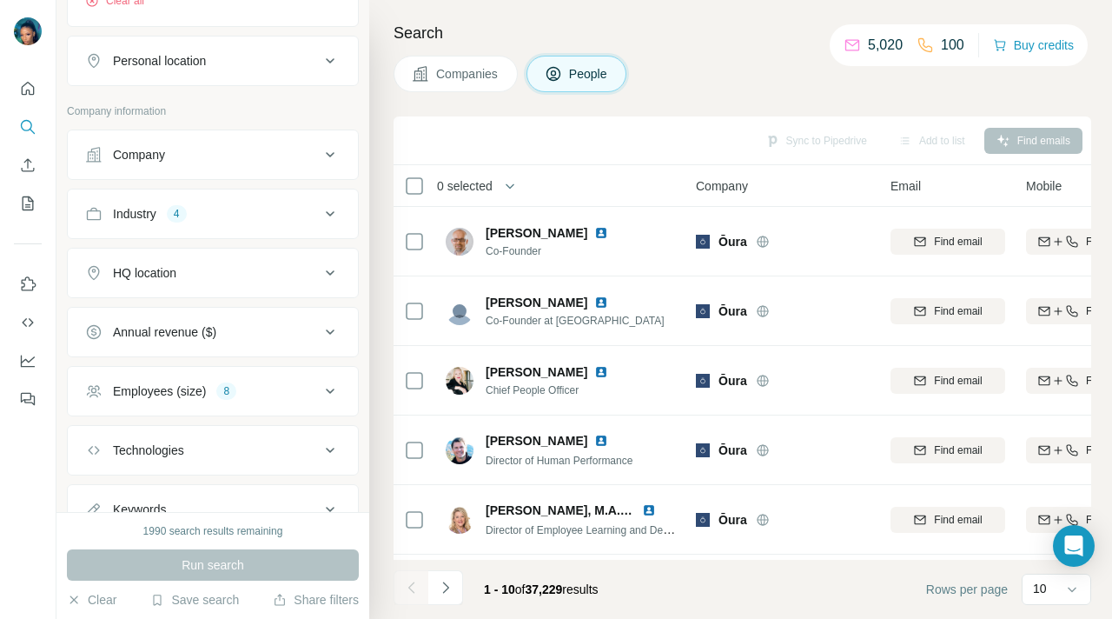
scroll to position [364, 0]
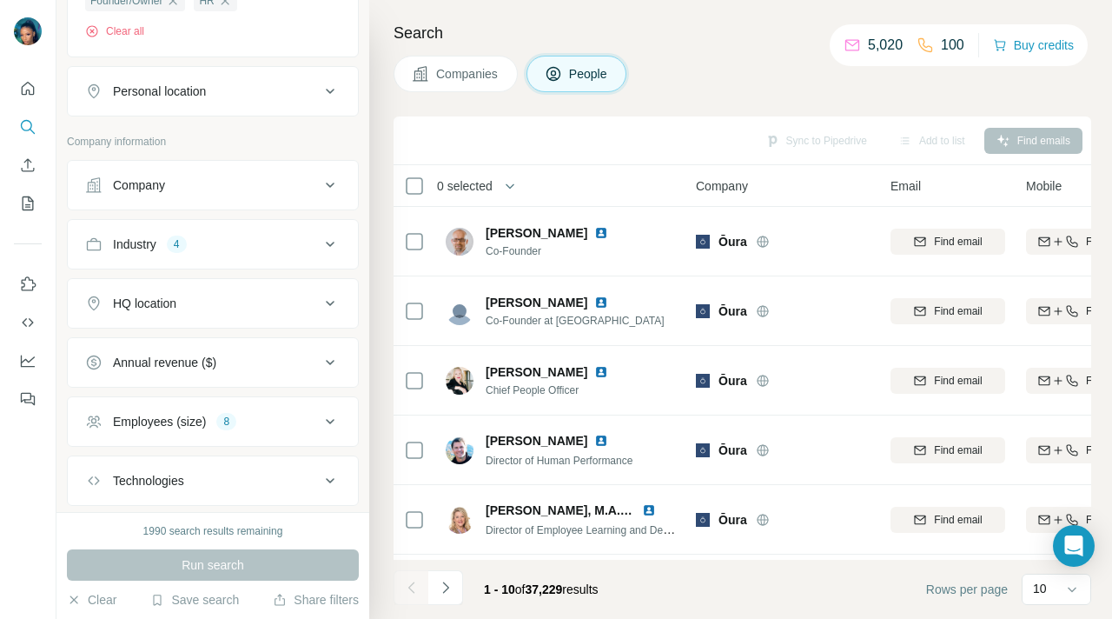
click at [334, 302] on icon at bounding box center [330, 303] width 21 height 21
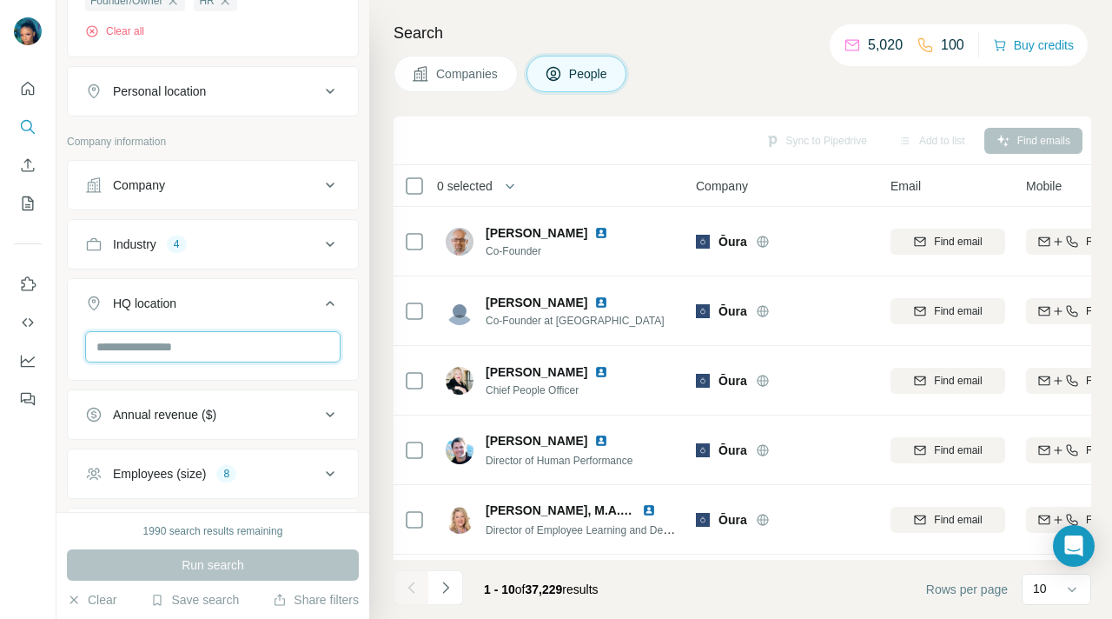
click at [252, 346] on input "text" at bounding box center [212, 346] width 255 height 31
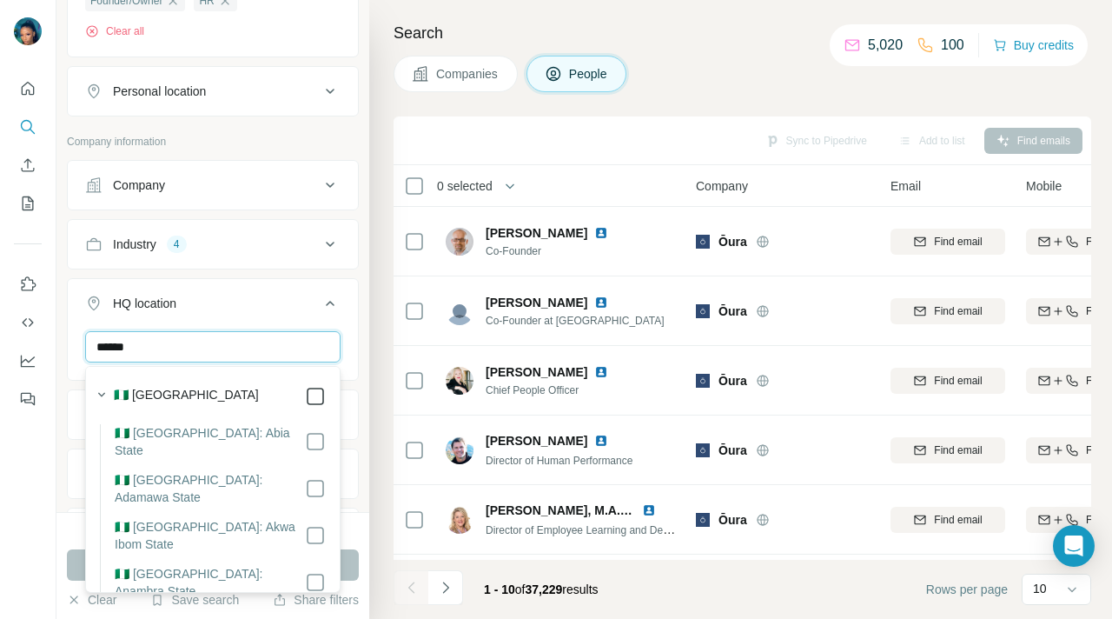
type input "******"
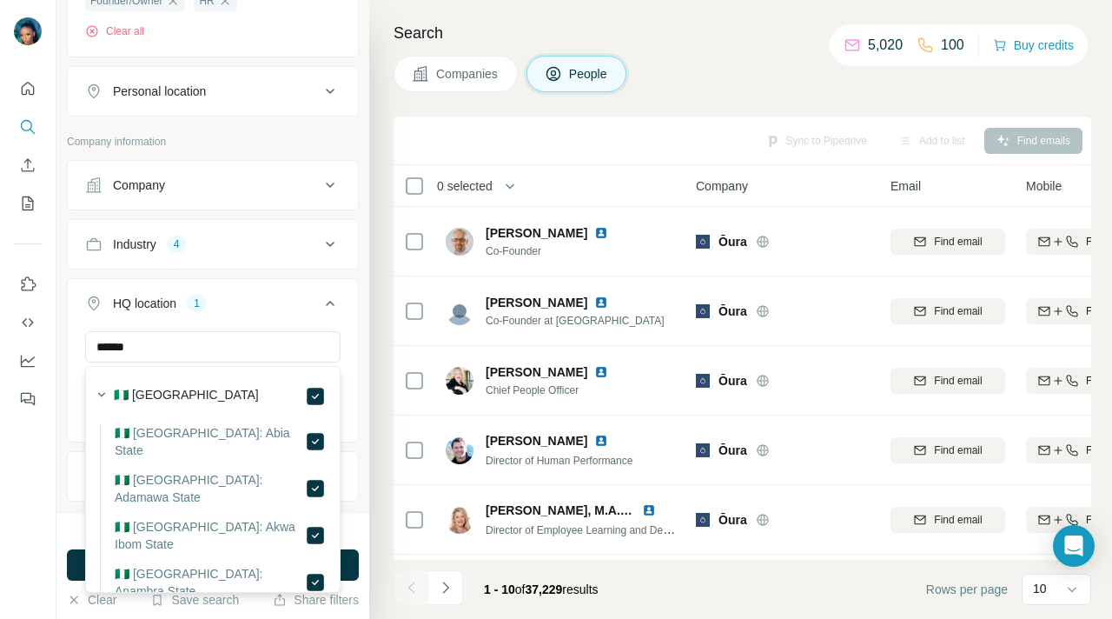
click at [329, 303] on icon at bounding box center [330, 303] width 21 height 21
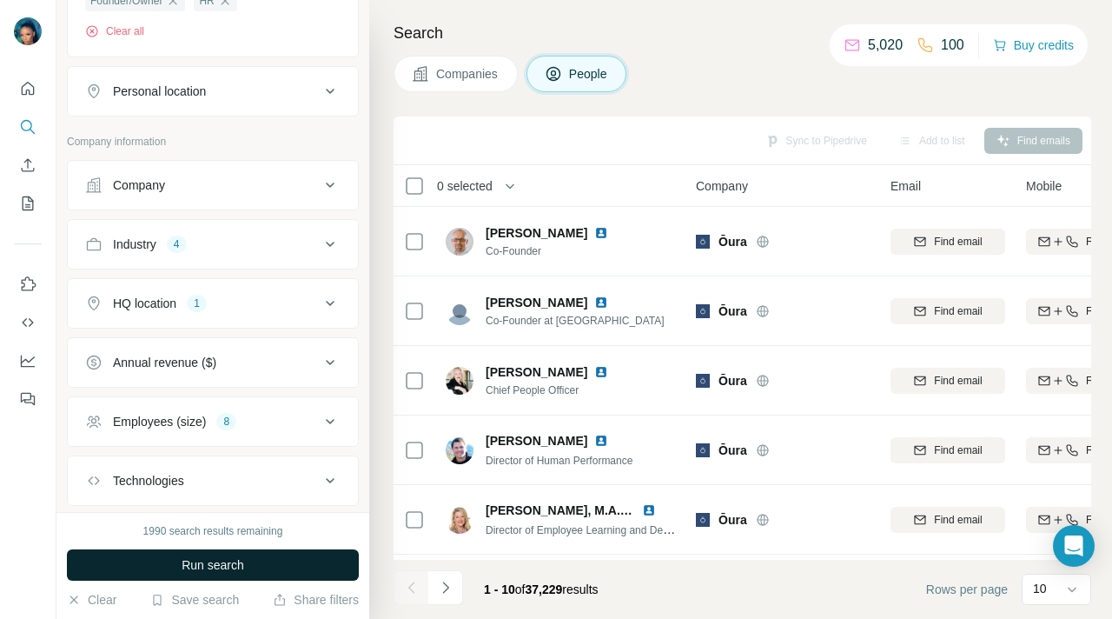
click at [239, 565] on span "Run search" at bounding box center [213, 564] width 63 height 17
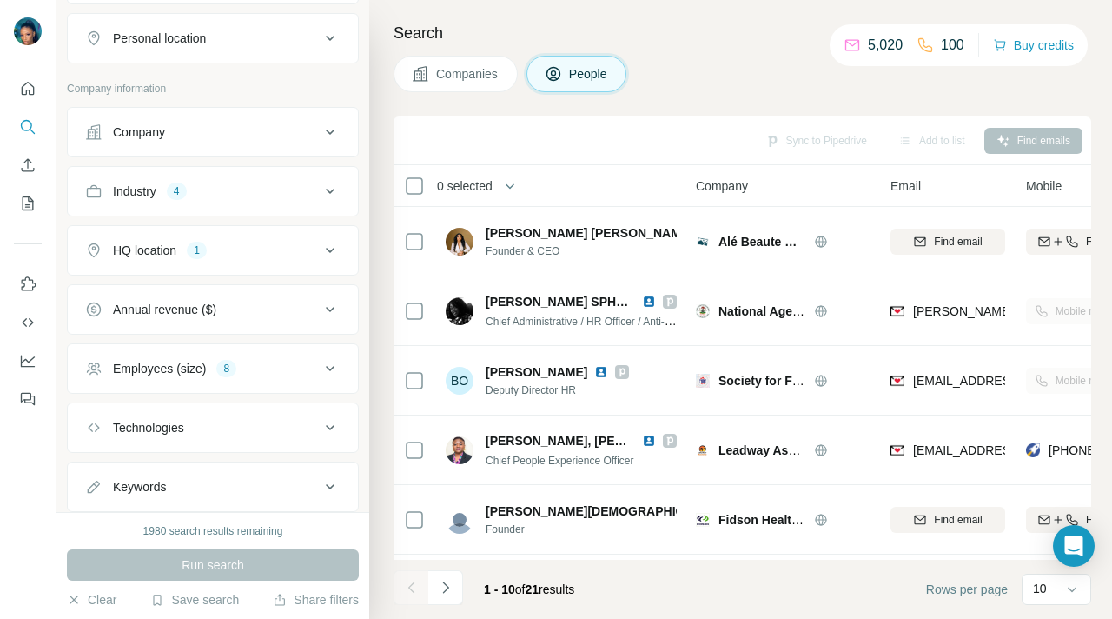
scroll to position [419, 0]
click at [328, 361] on icon at bounding box center [330, 366] width 21 height 21
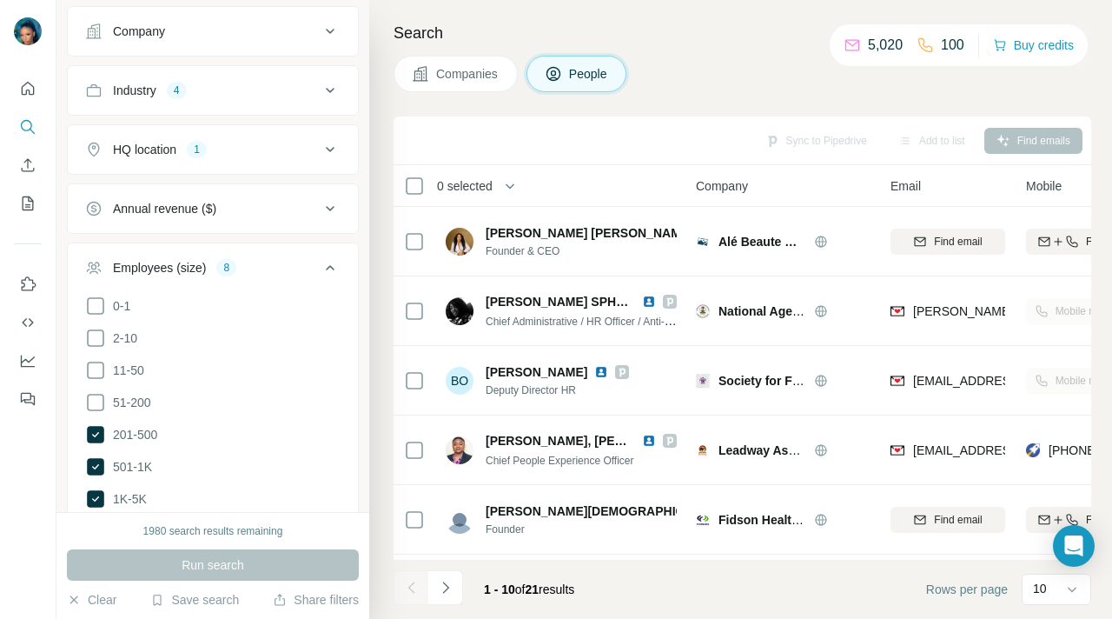
scroll to position [516, 0]
click at [332, 268] on icon at bounding box center [330, 269] width 21 height 21
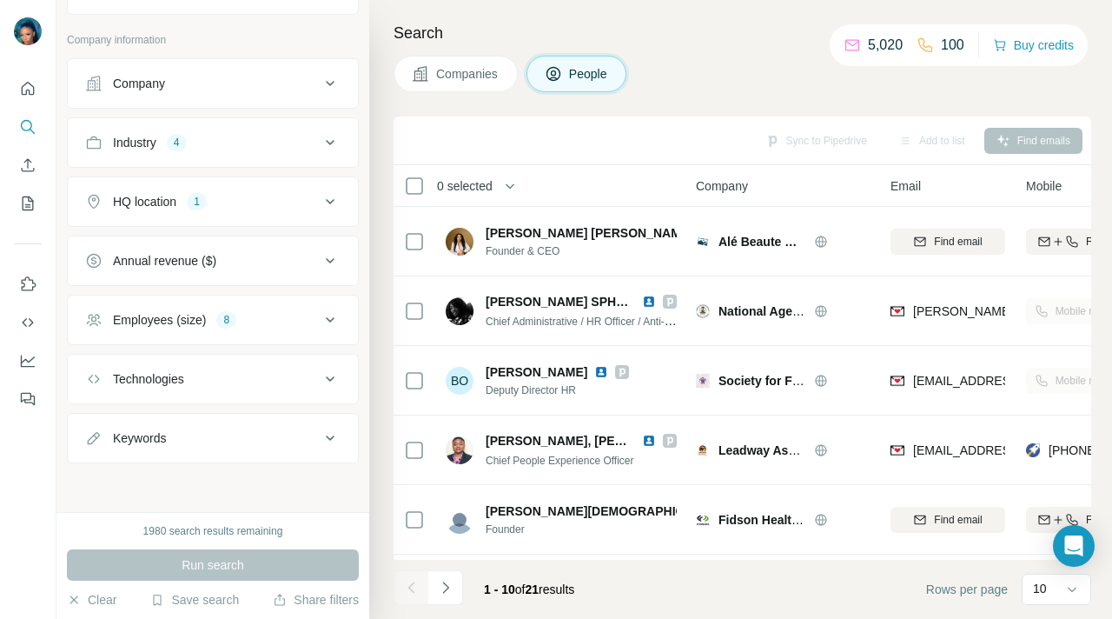
scroll to position [466, 0]
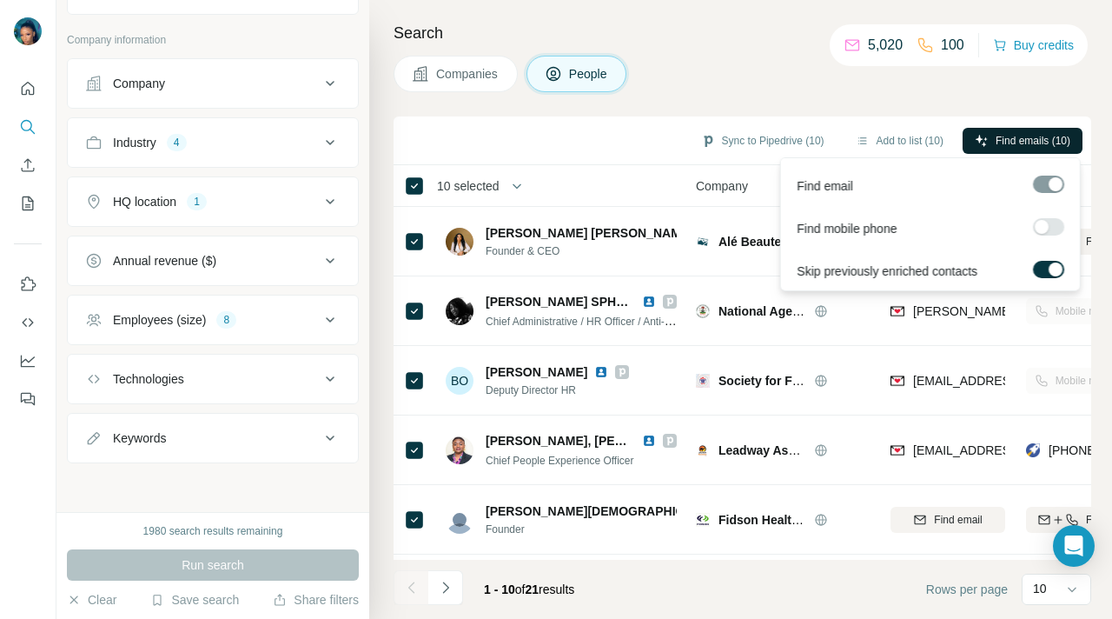
click at [1047, 137] on span "Find emails (10)" at bounding box center [1033, 141] width 75 height 16
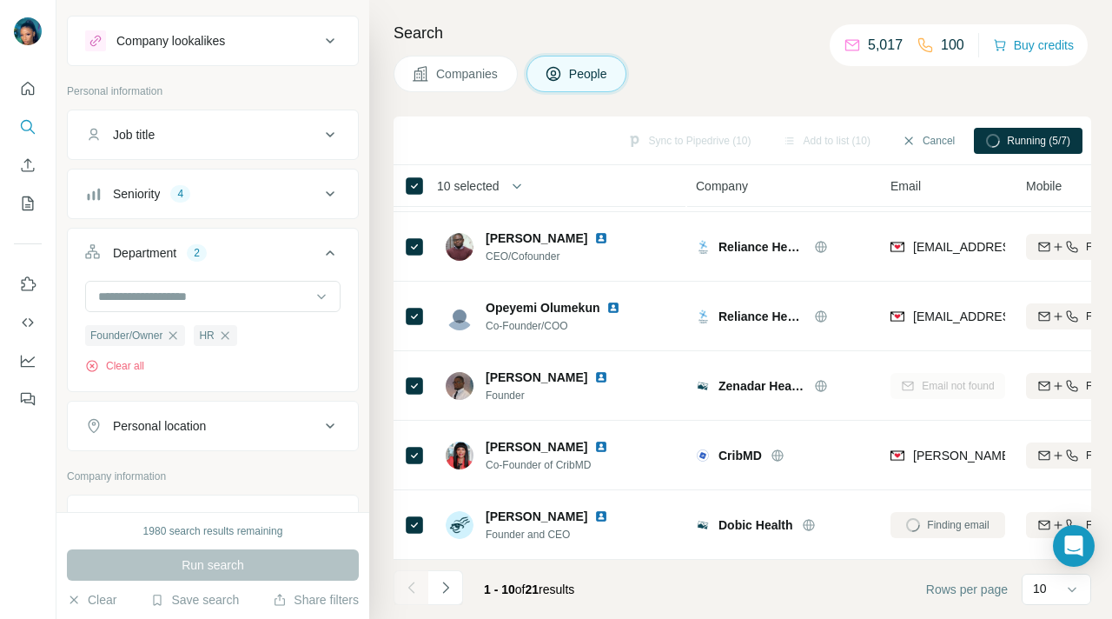
scroll to position [0, 0]
